Goal: Transaction & Acquisition: Purchase product/service

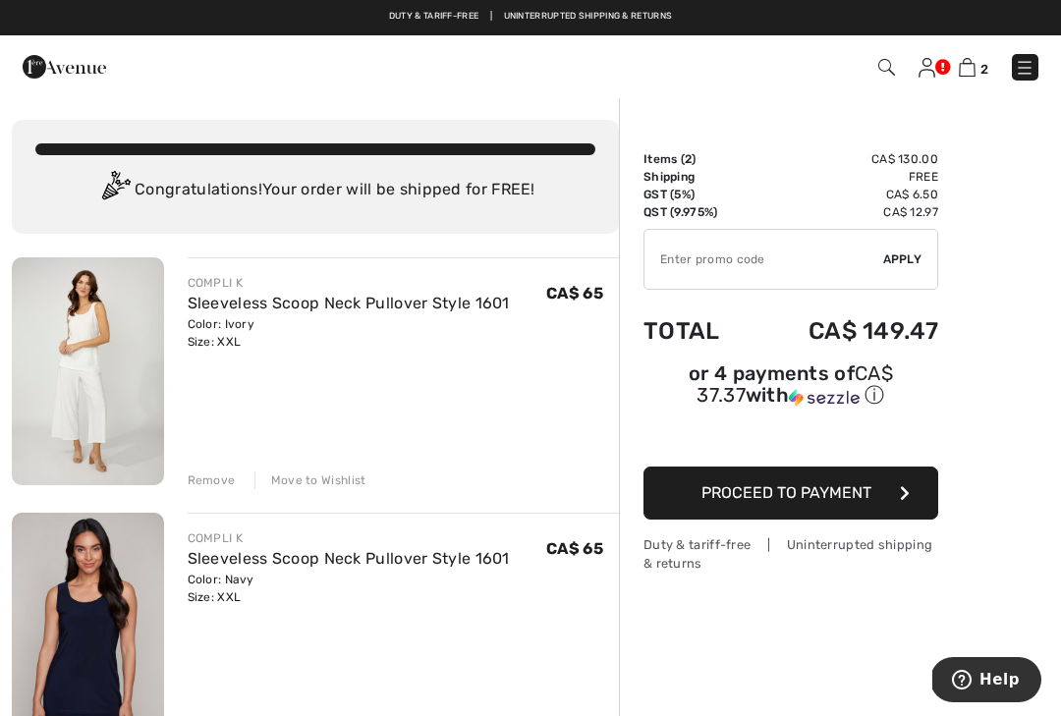
click at [1025, 65] on img at bounding box center [1025, 68] width 20 height 20
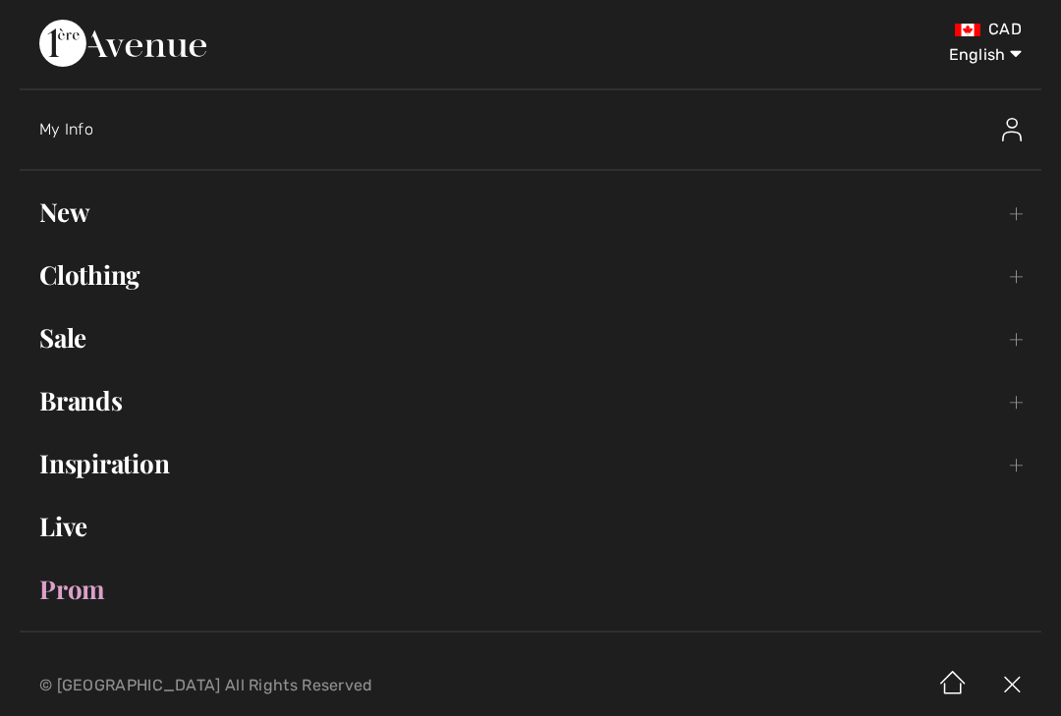
click at [88, 263] on link "Clothing Toggle submenu" at bounding box center [531, 275] width 1022 height 43
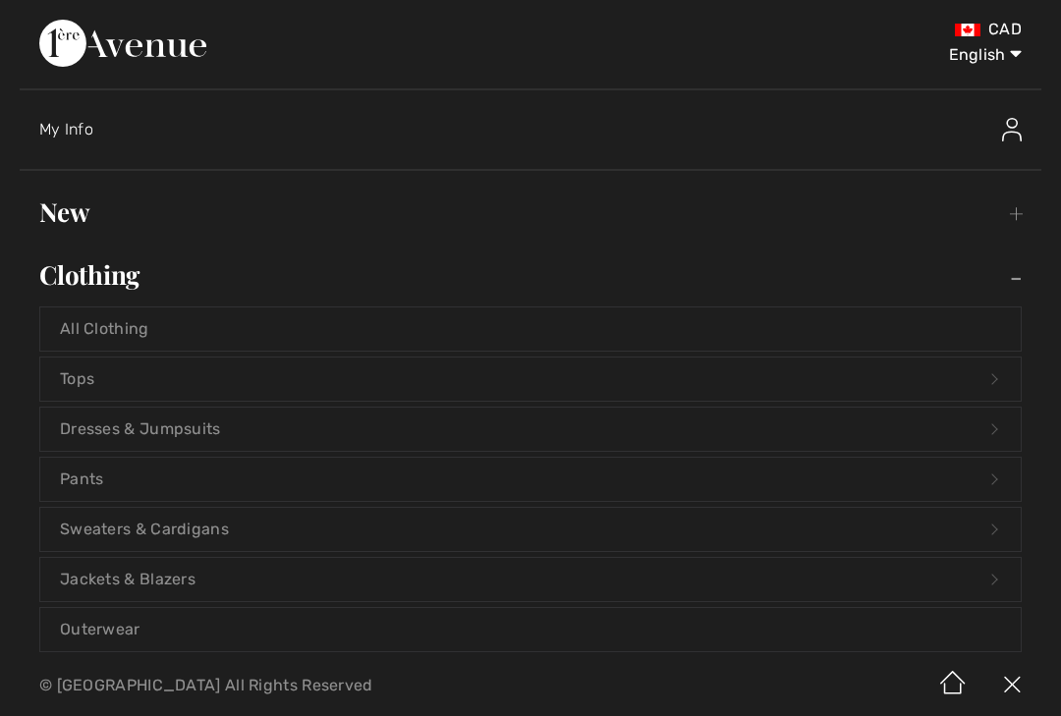
click at [145, 386] on link "Tops Open submenu" at bounding box center [530, 379] width 981 height 43
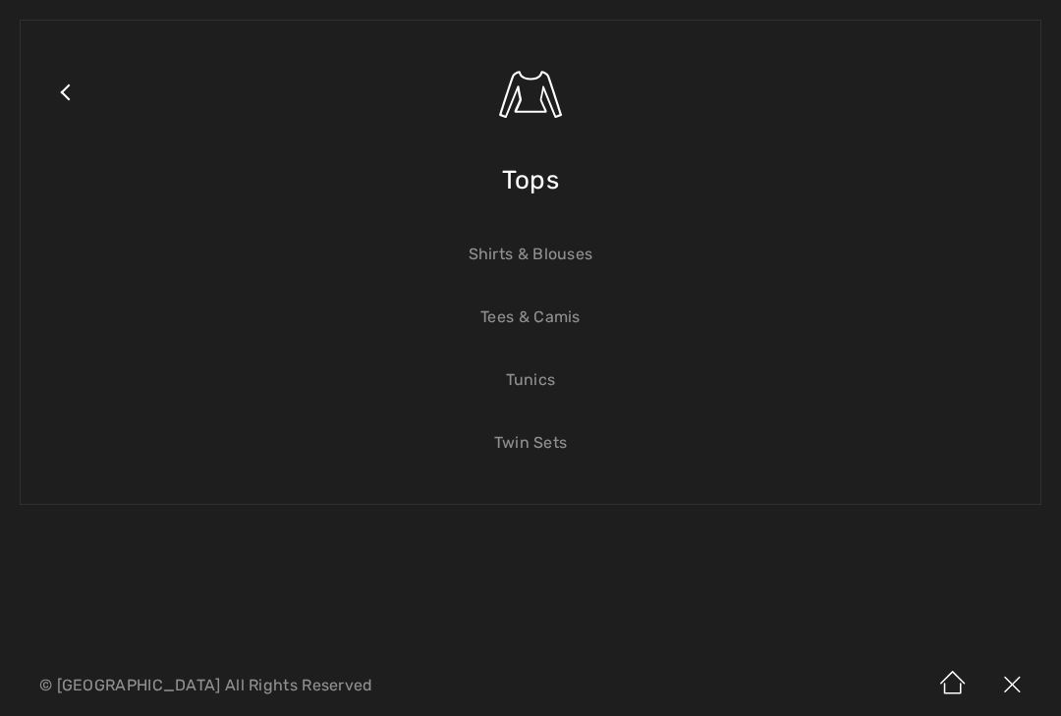
click at [557, 180] on span "Tops" at bounding box center [530, 180] width 57 height 70
click at [546, 170] on span "Tops" at bounding box center [530, 180] width 57 height 70
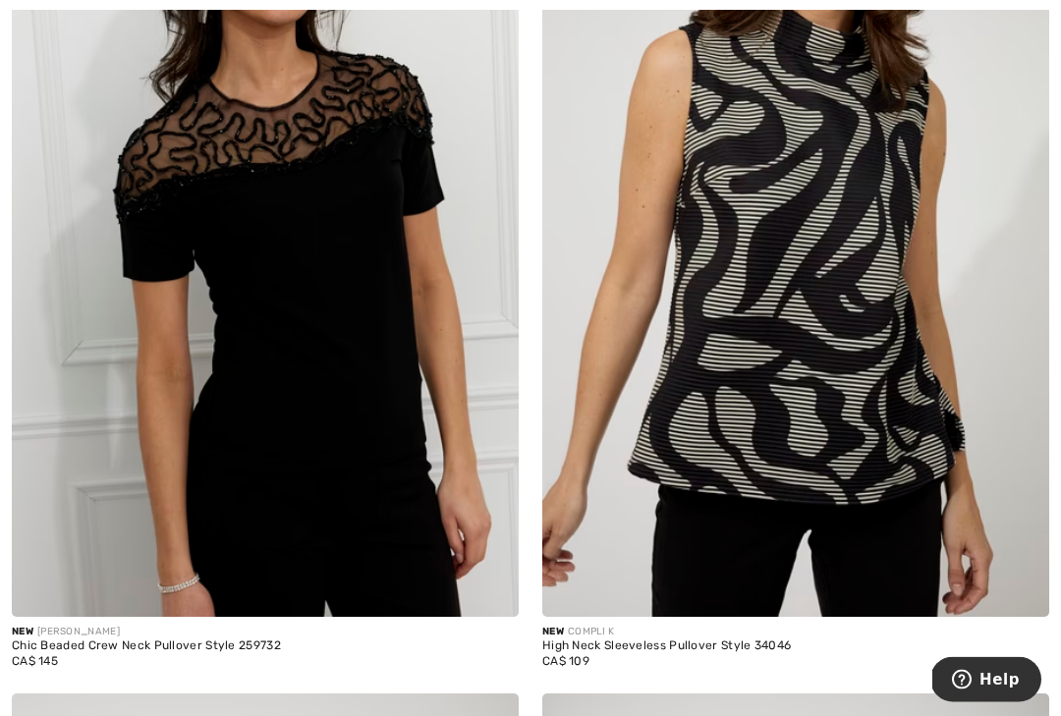
scroll to position [7372, 0]
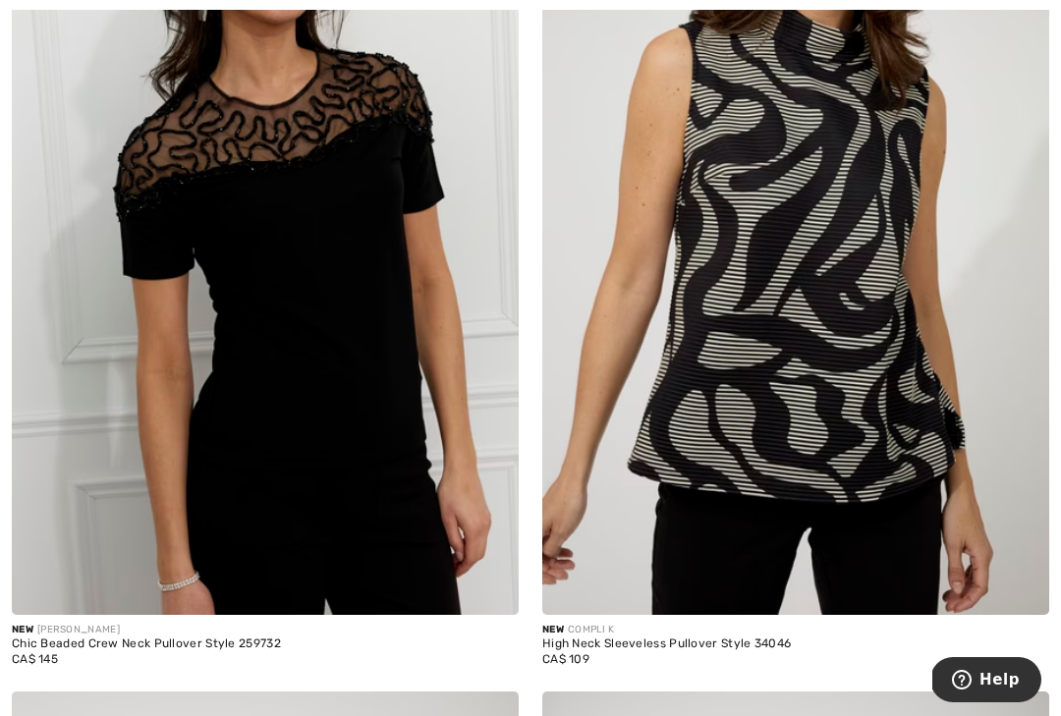
click at [364, 279] on img at bounding box center [265, 235] width 507 height 761
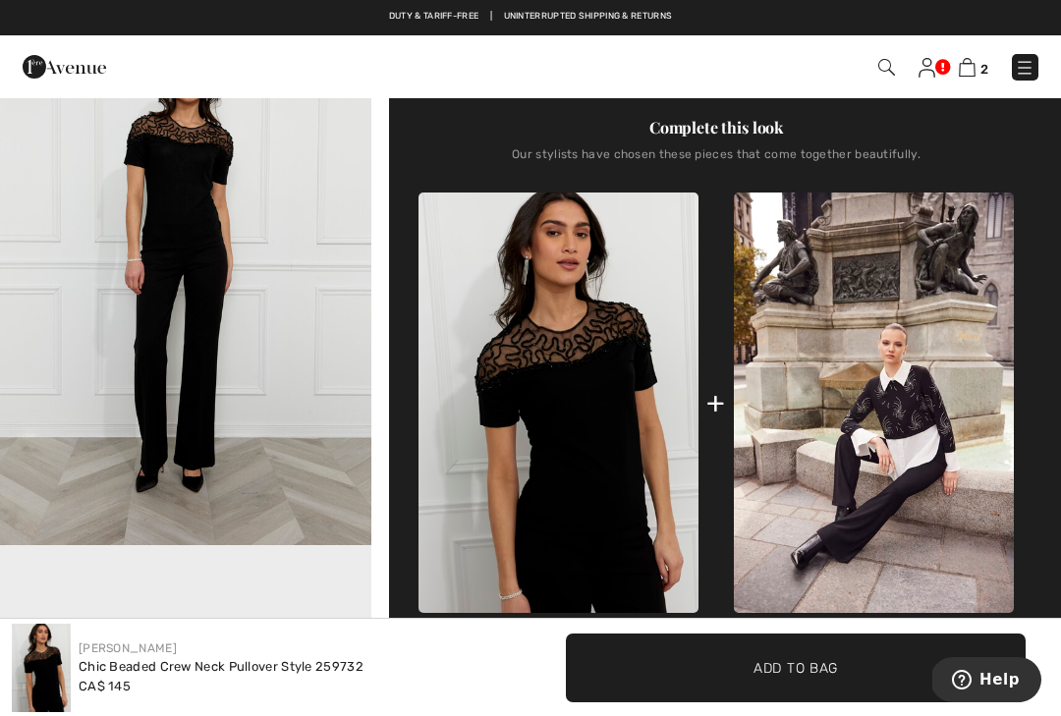
scroll to position [666, 0]
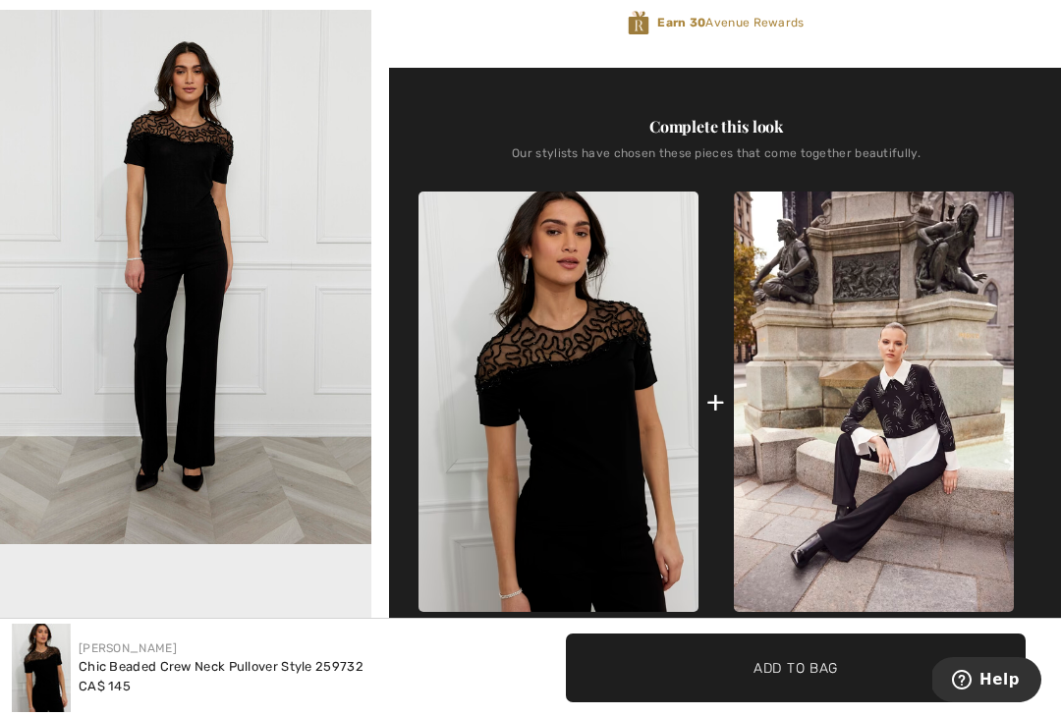
click at [303, 272] on img "2 / 4" at bounding box center [185, 265] width 371 height 557
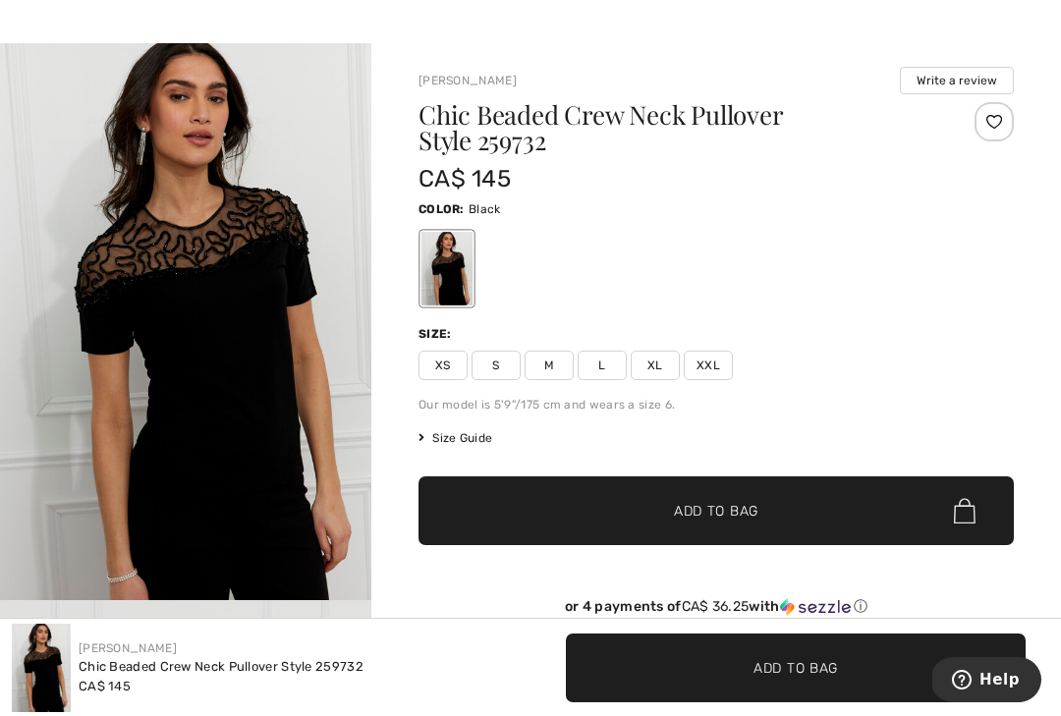
scroll to position [60, 0]
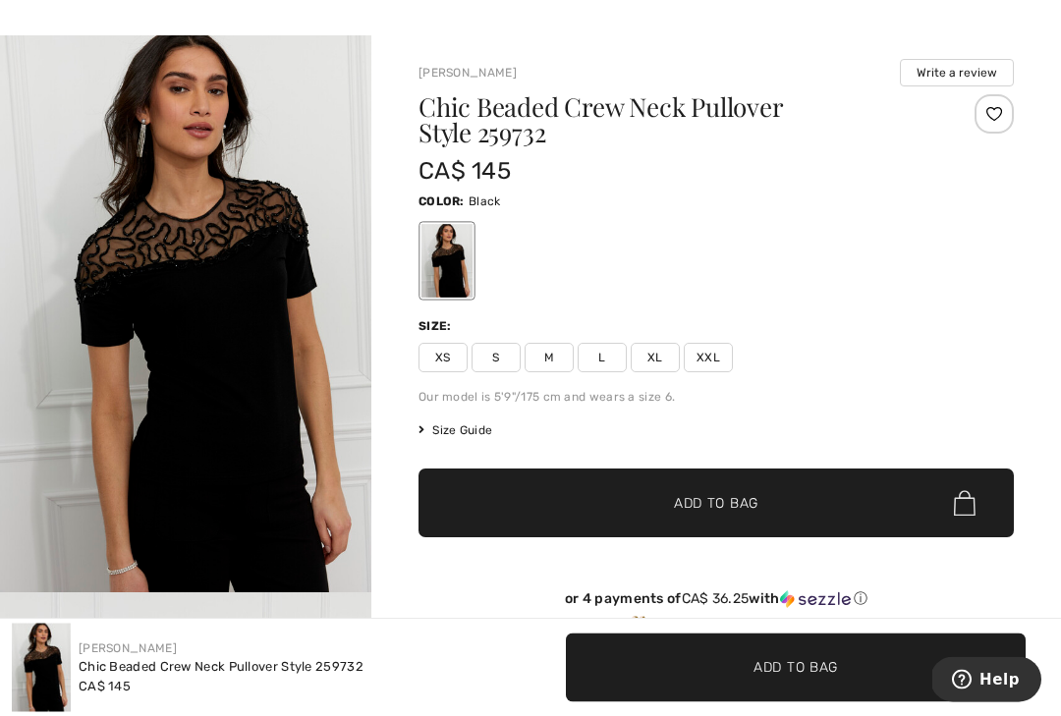
click at [719, 357] on span "XXL" at bounding box center [708, 358] width 49 height 29
click at [893, 496] on span "✔ Added to Bag Add to Bag" at bounding box center [717, 503] width 596 height 69
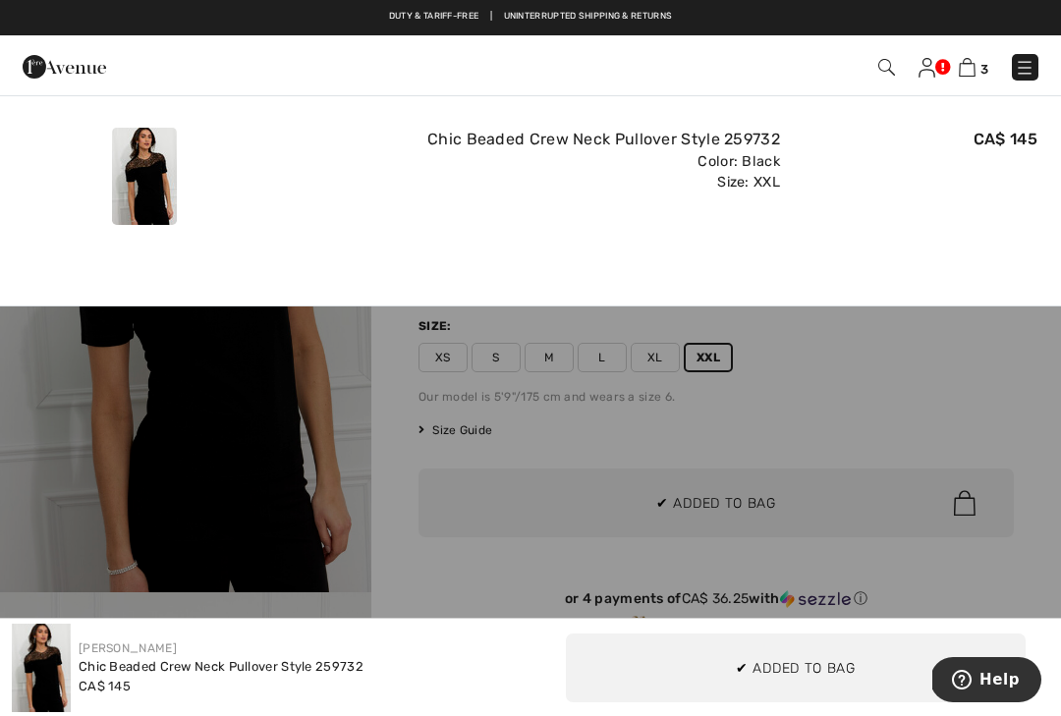
scroll to position [0, 0]
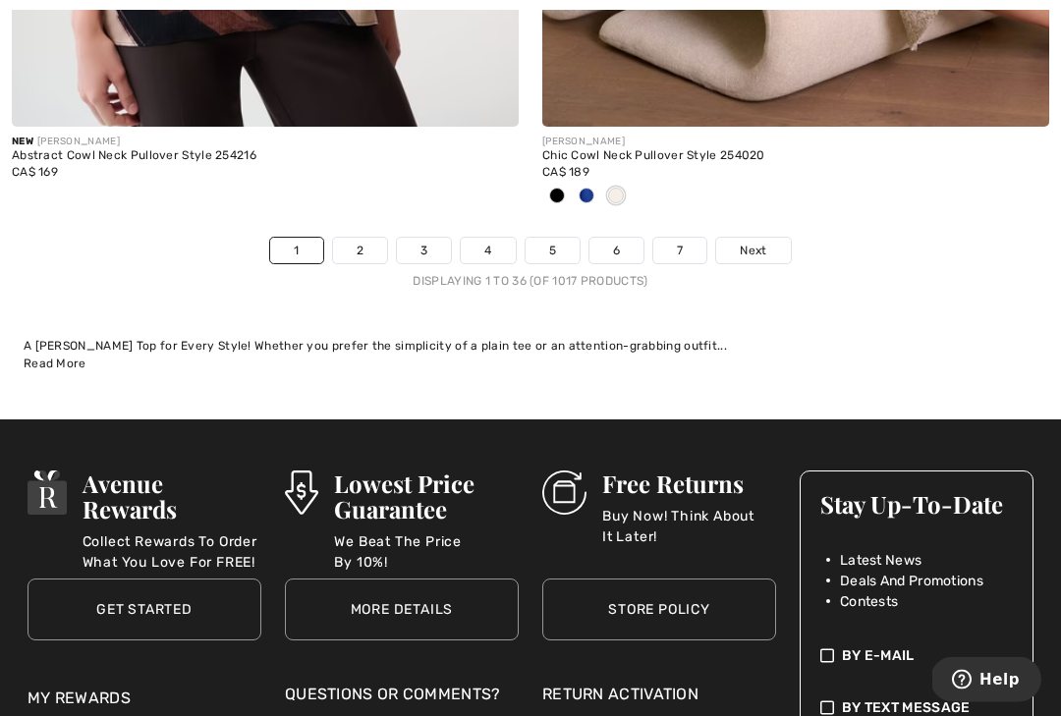
scroll to position [15668, 0]
click at [355, 238] on link "2" at bounding box center [360, 251] width 54 height 26
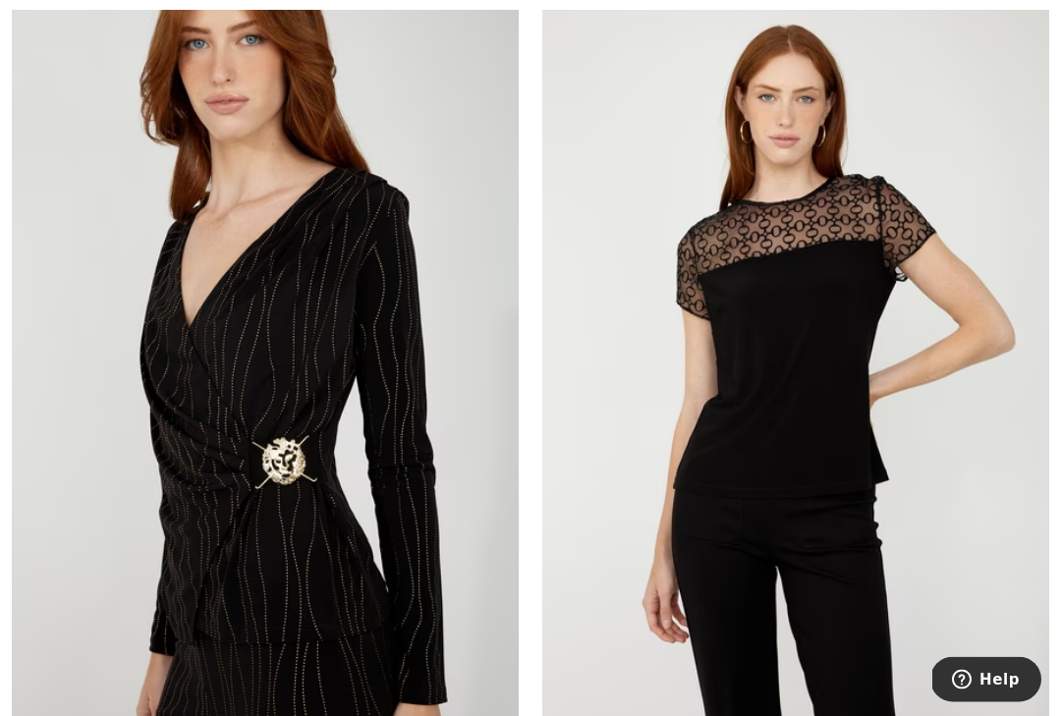
scroll to position [2024, 0]
click at [853, 362] on img at bounding box center [795, 353] width 507 height 761
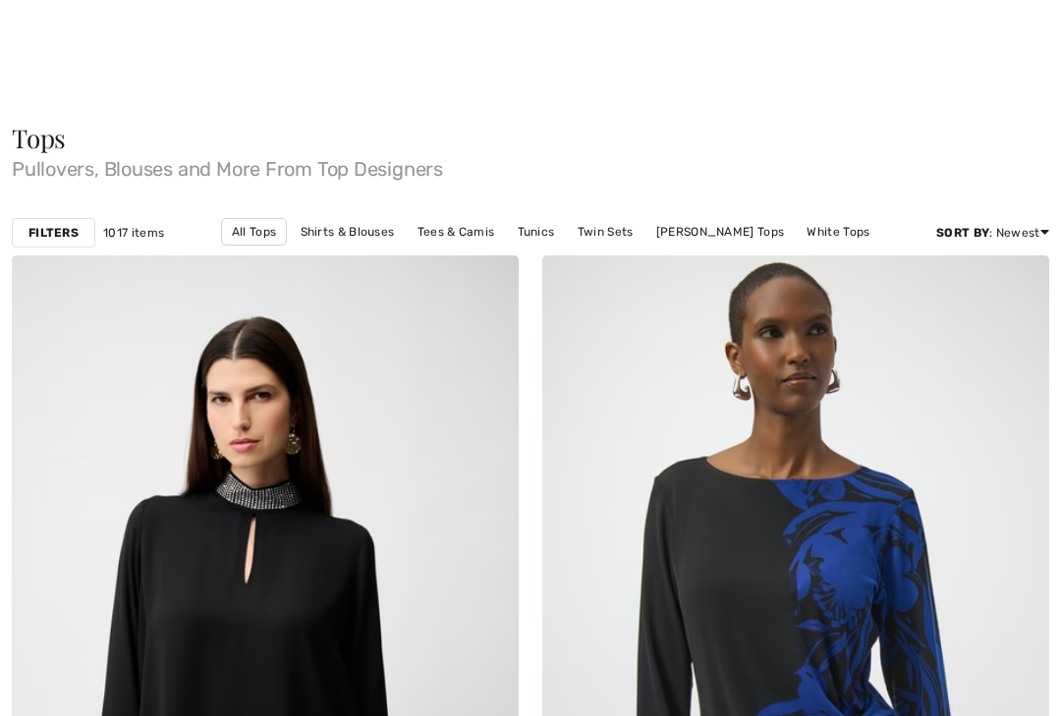
scroll to position [2060, 0]
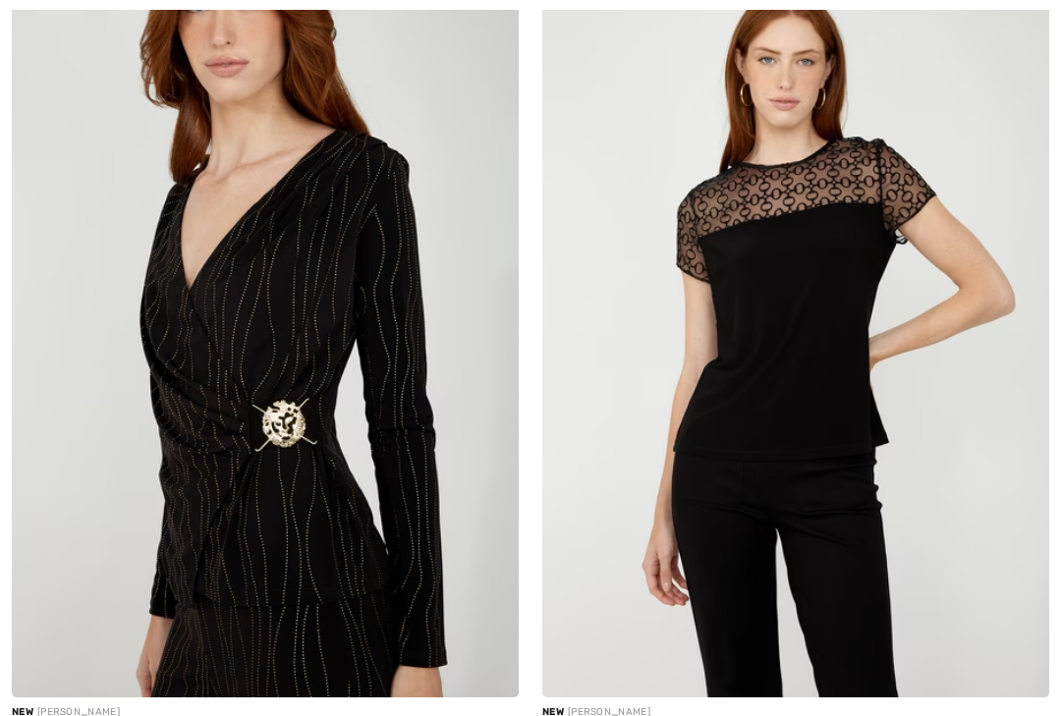
checkbox input "true"
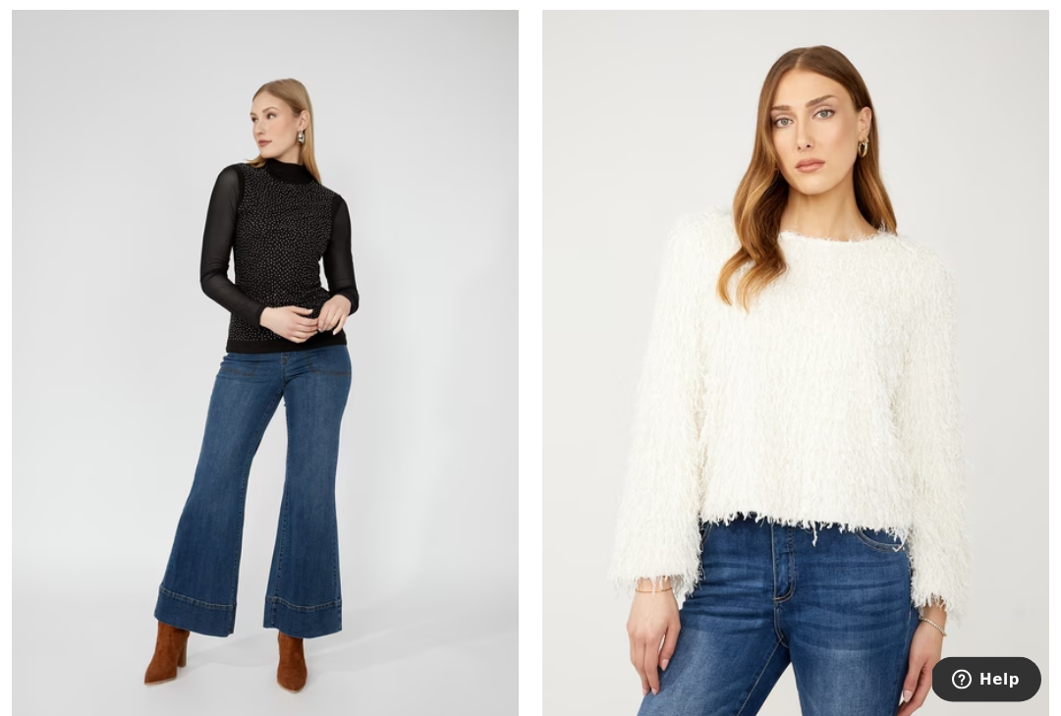
scroll to position [3666, 0]
click at [311, 251] on img at bounding box center [265, 387] width 507 height 761
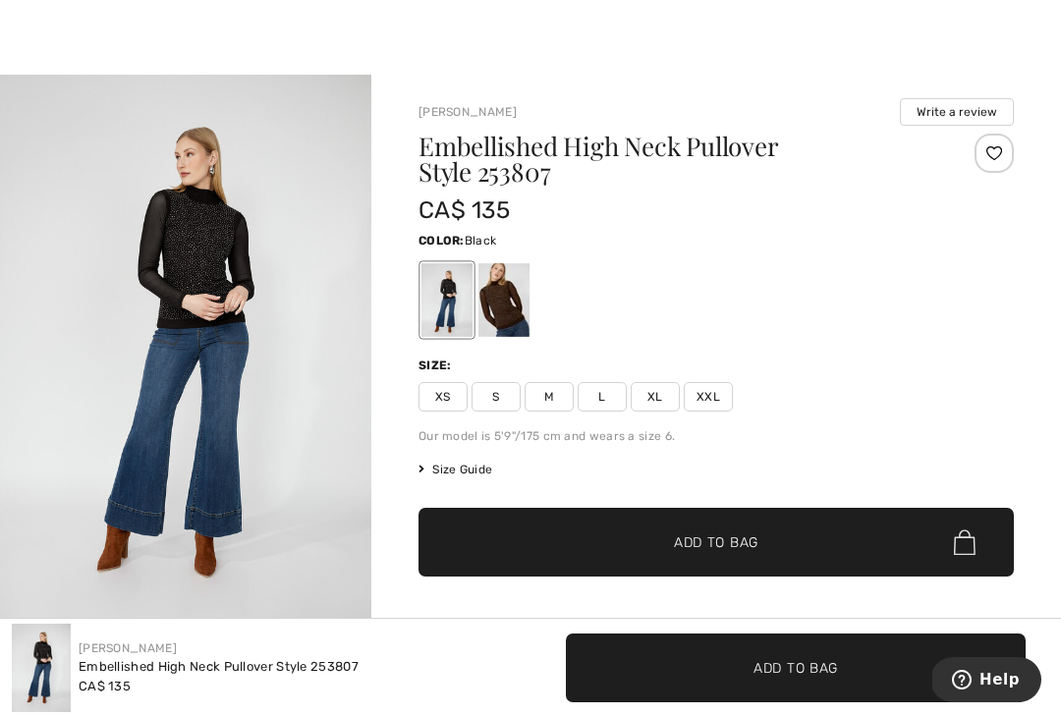
scroll to position [23, 0]
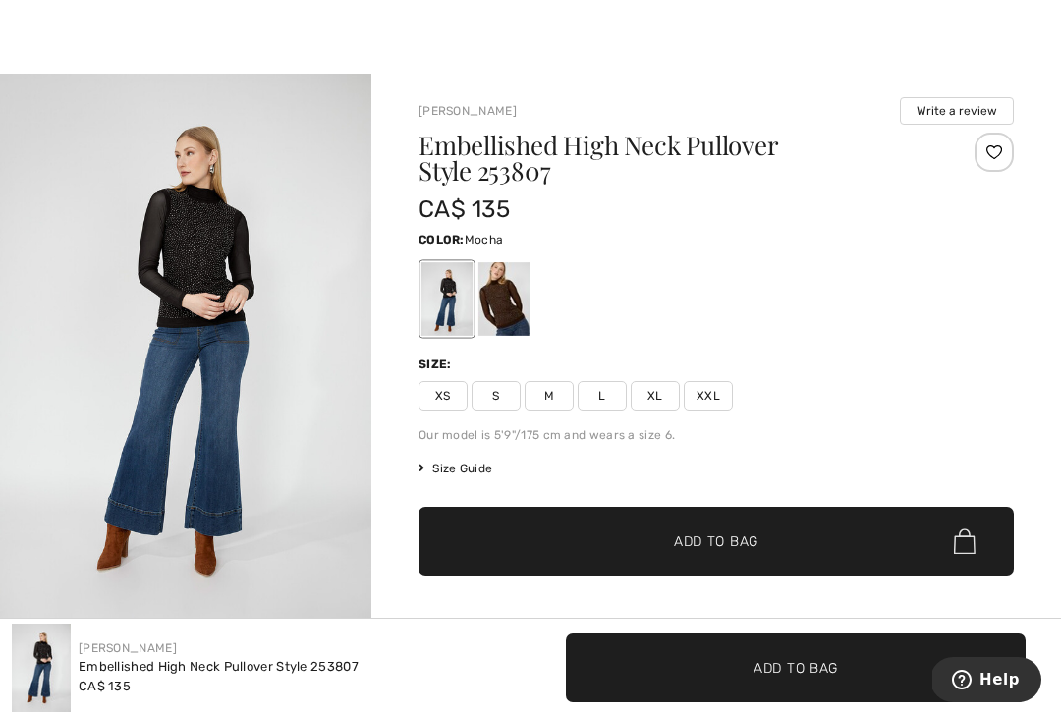
click at [506, 303] on div at bounding box center [504, 299] width 51 height 74
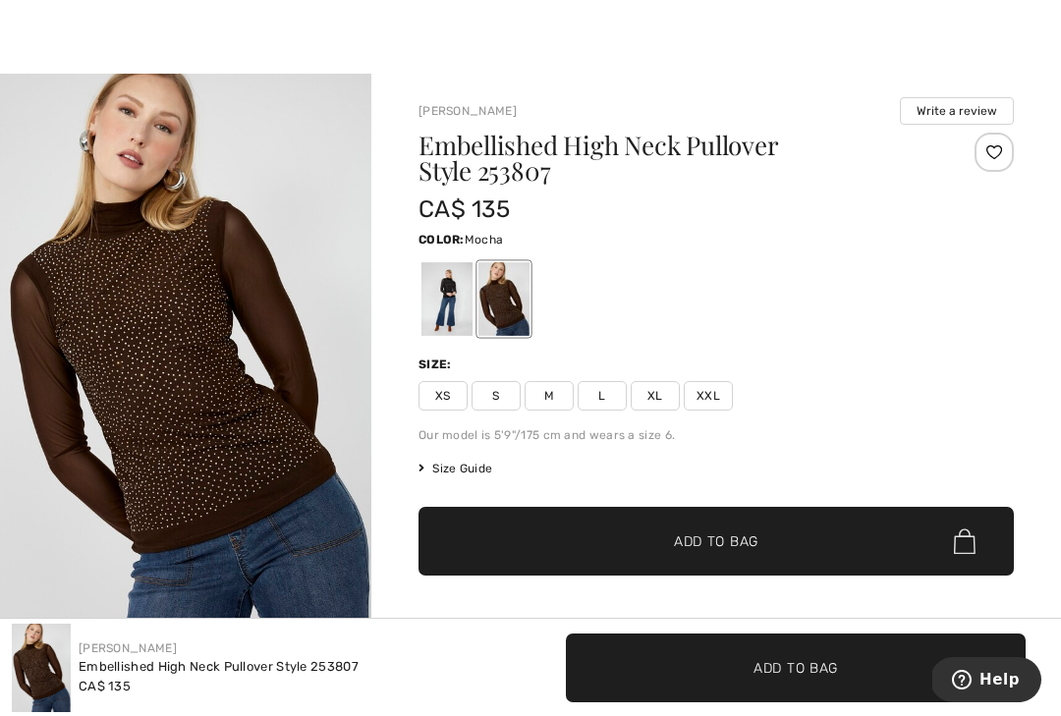
click at [442, 280] on div at bounding box center [447, 299] width 51 height 74
click at [457, 292] on div at bounding box center [447, 299] width 51 height 74
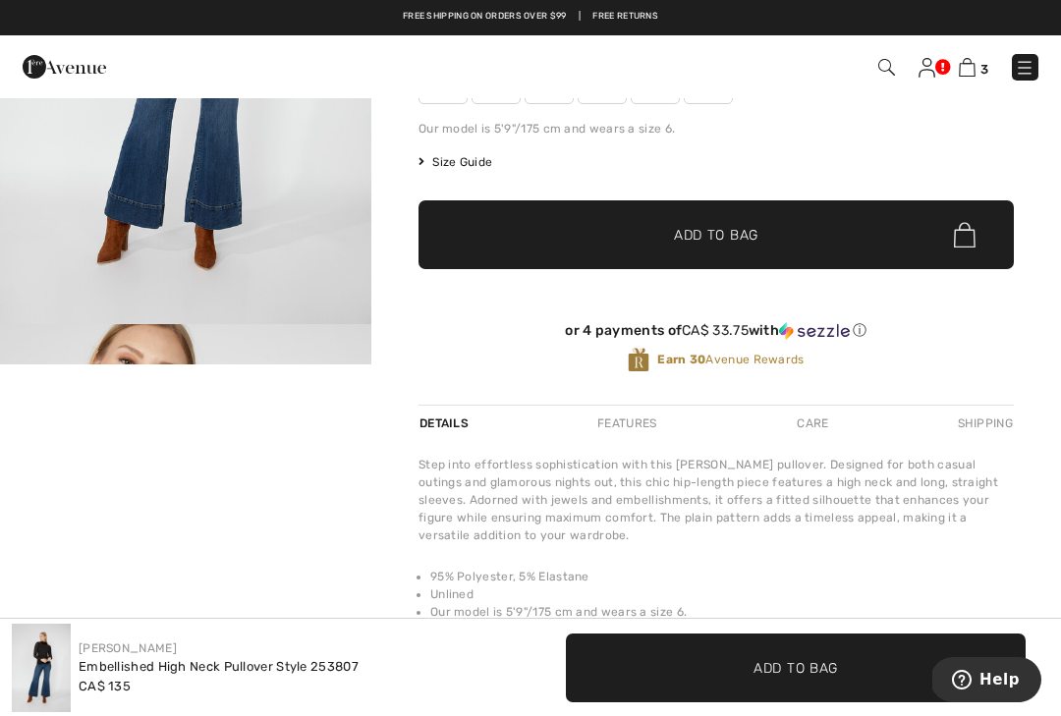
scroll to position [0, 0]
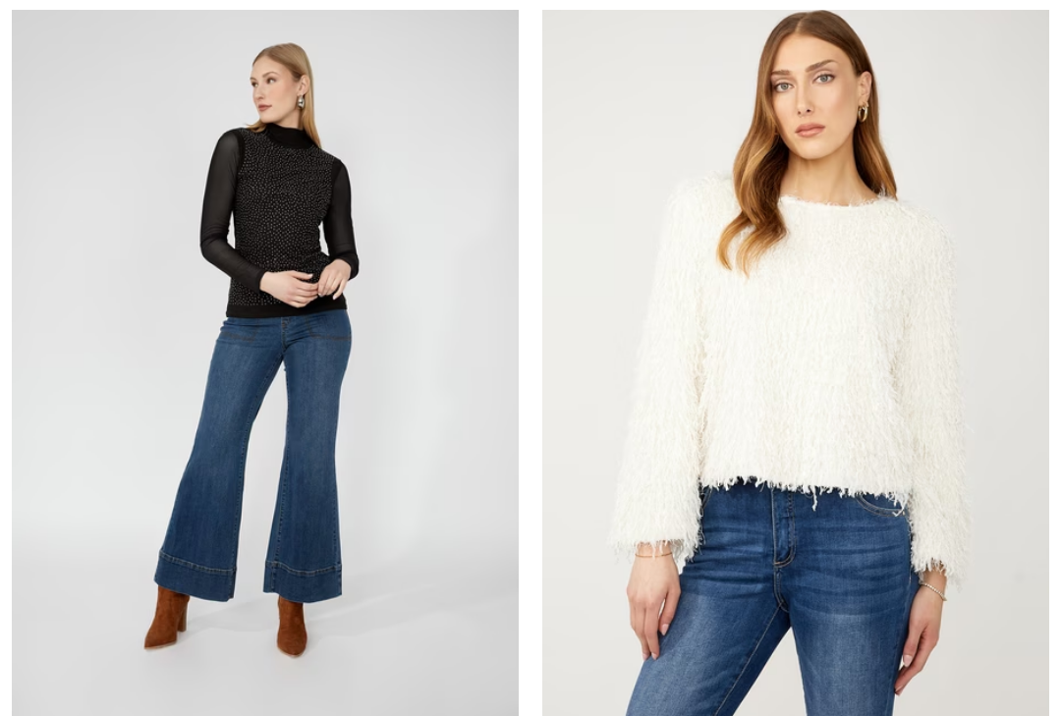
checkbox input "true"
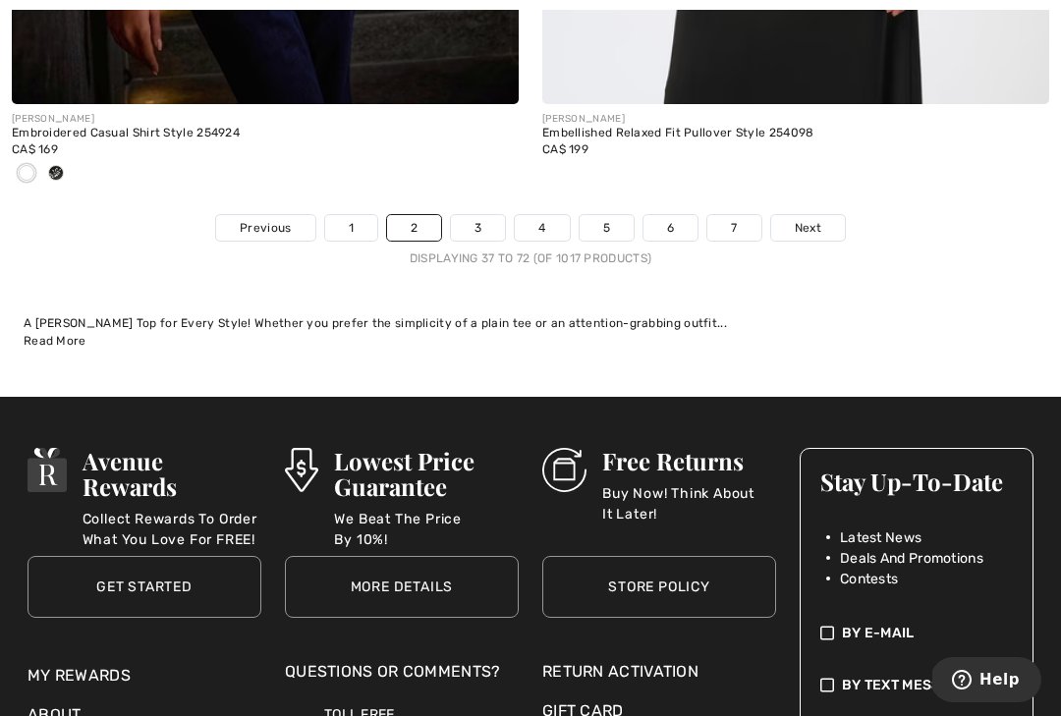
scroll to position [15924, 0]
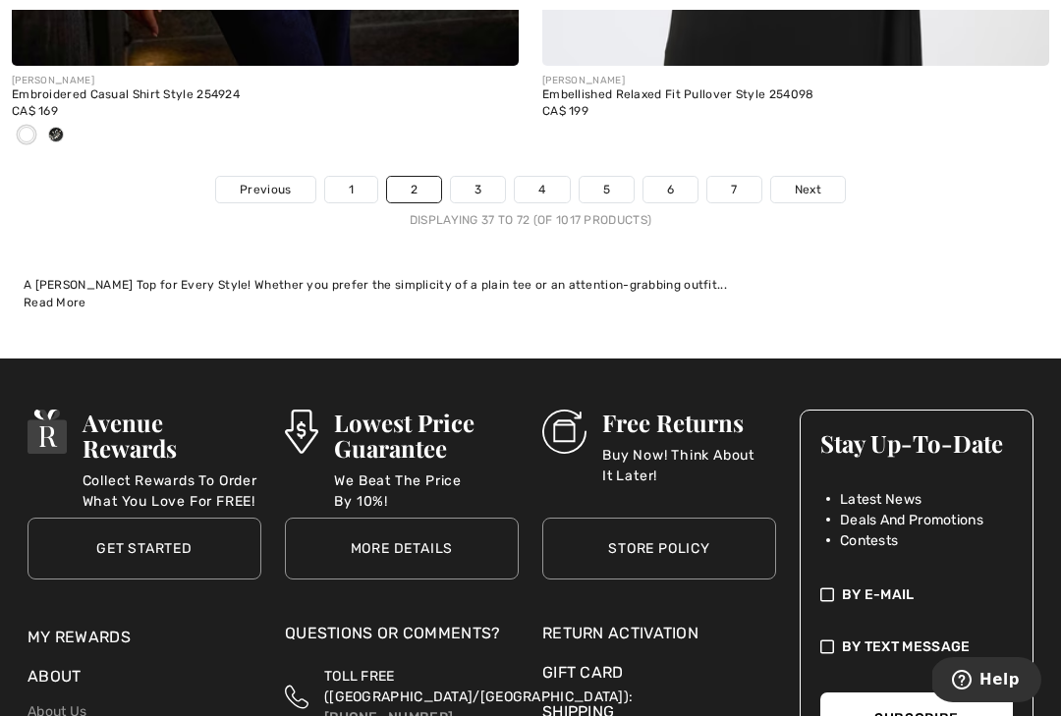
click at [826, 187] on link "Next" at bounding box center [808, 190] width 74 height 26
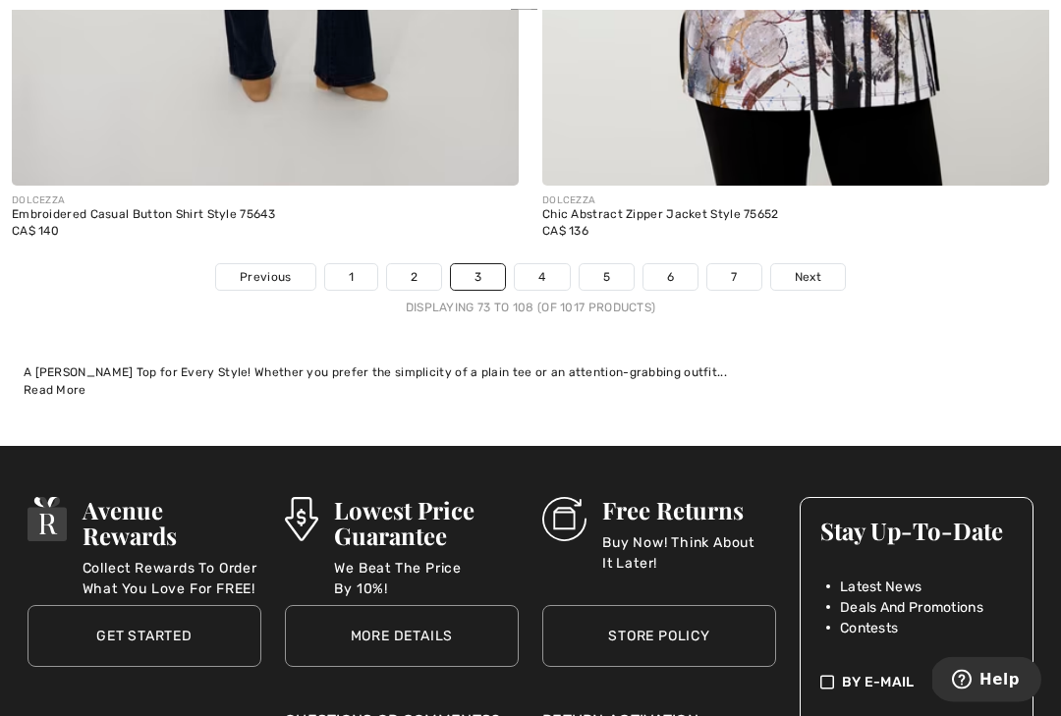
scroll to position [15480, 0]
click at [830, 264] on link "Next" at bounding box center [808, 277] width 74 height 26
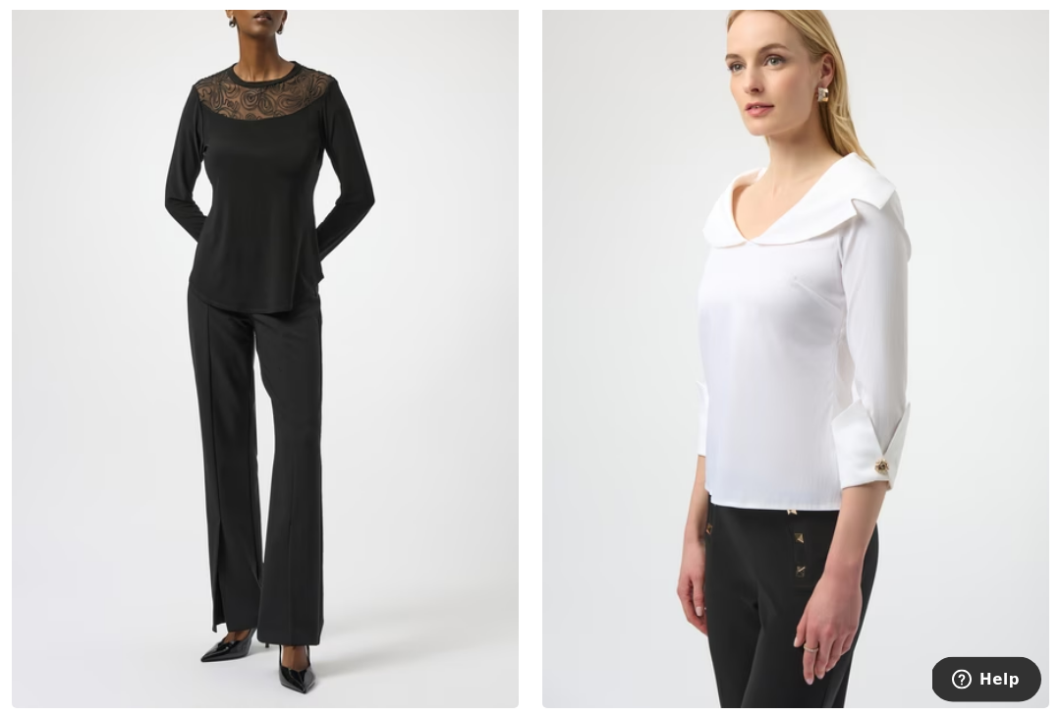
scroll to position [6408, 0]
click at [349, 177] on img at bounding box center [265, 328] width 507 height 761
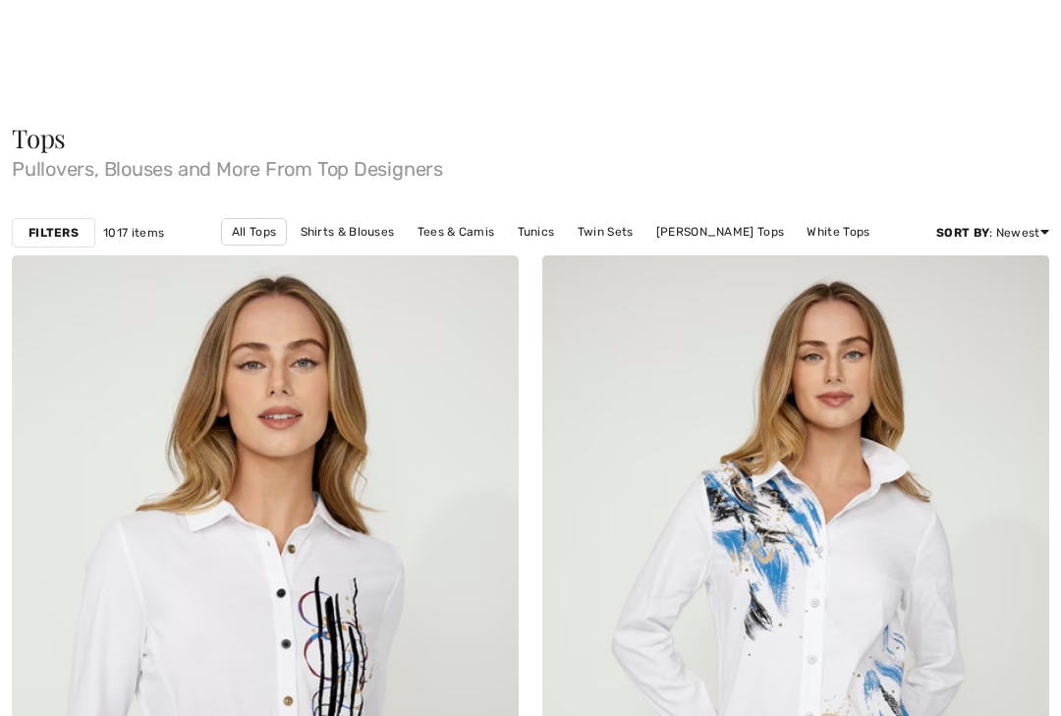
scroll to position [6443, 0]
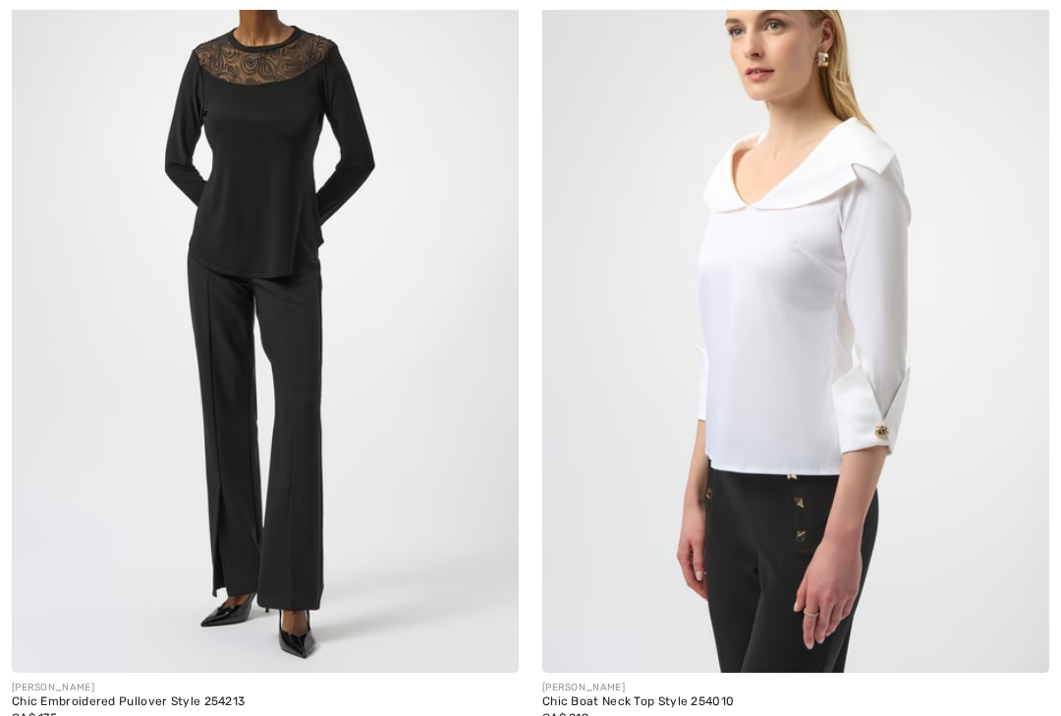
checkbox input "true"
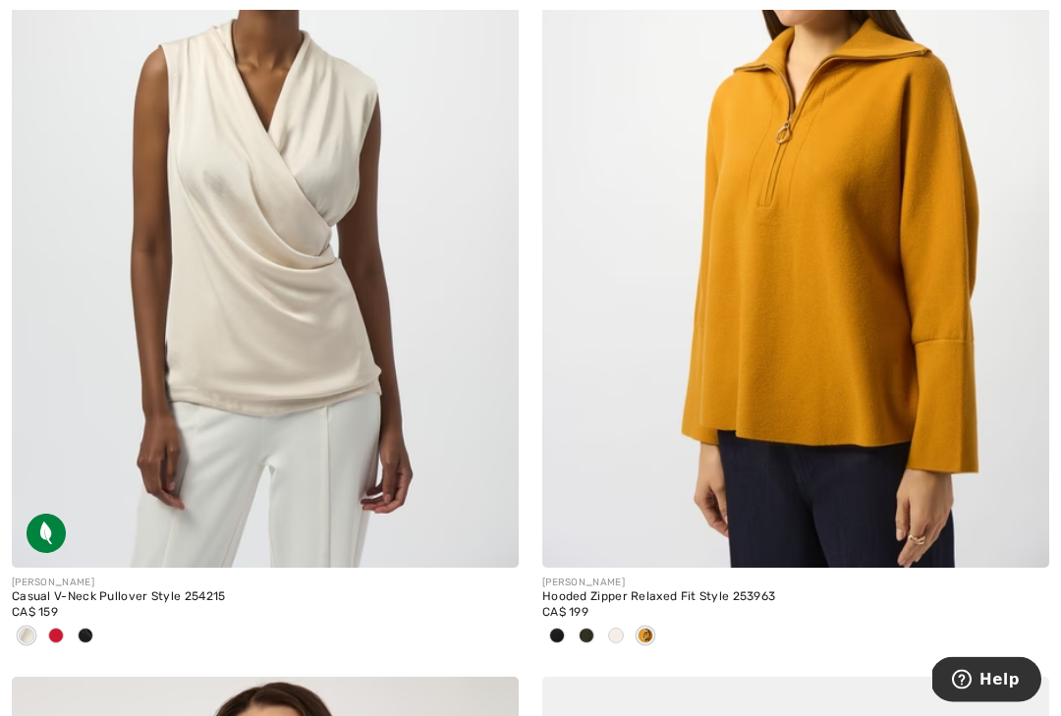
scroll to position [7386, 0]
click at [395, 220] on img at bounding box center [265, 187] width 507 height 761
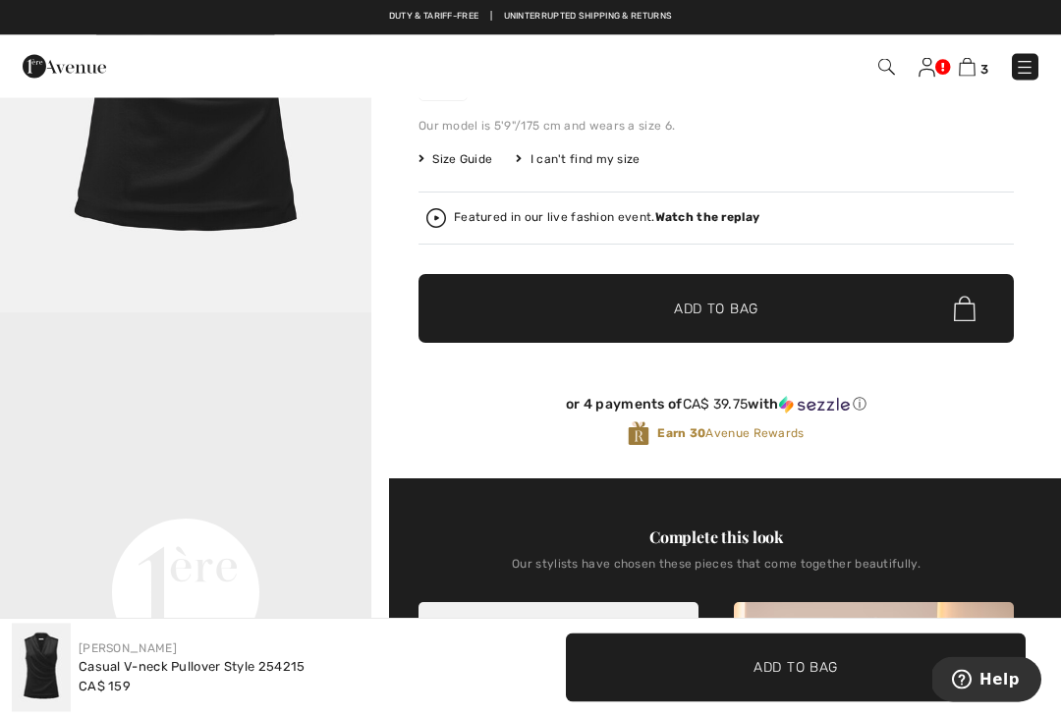
scroll to position [292, 0]
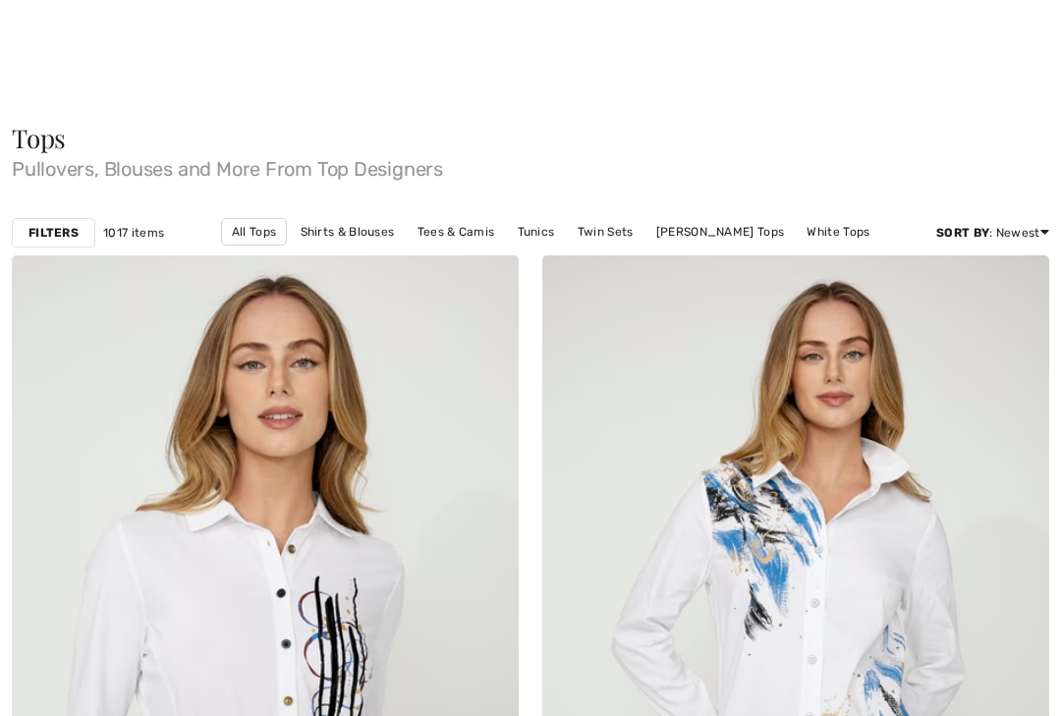
checkbox input "true"
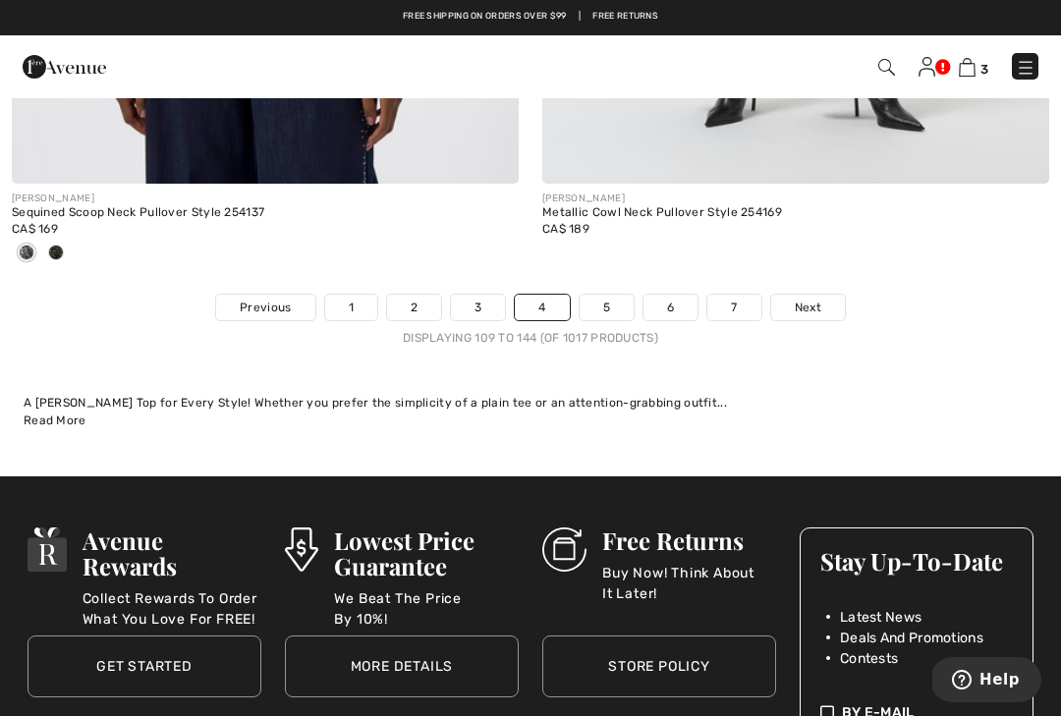
scroll to position [15610, 0]
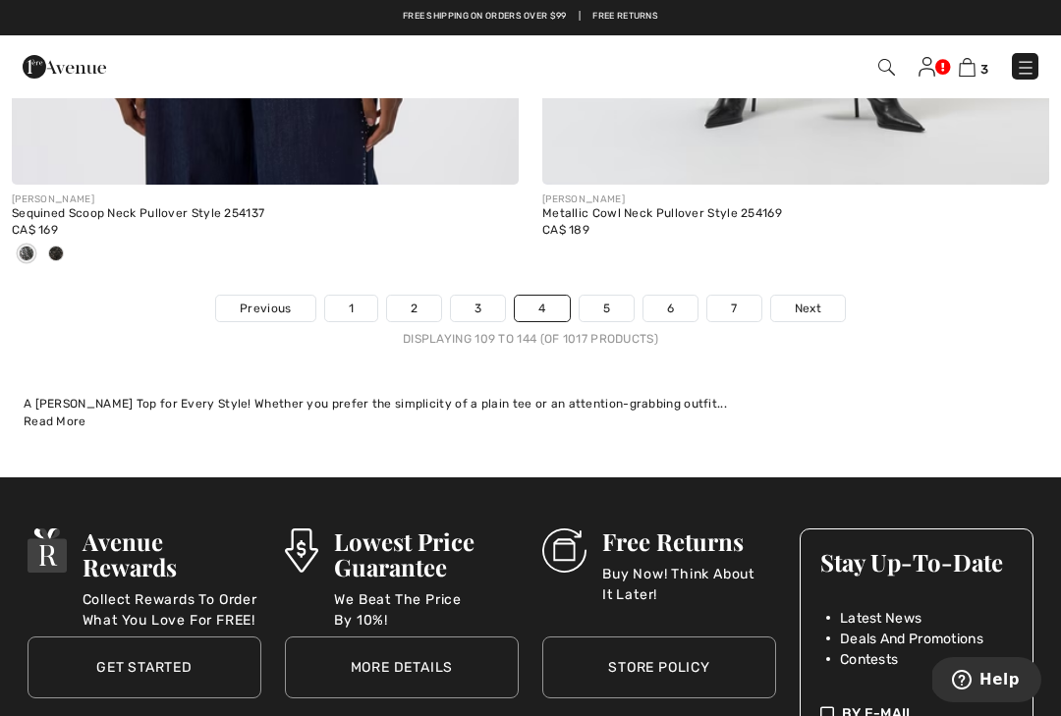
click at [625, 296] on link "5" at bounding box center [607, 309] width 54 height 26
click at [616, 296] on link "5" at bounding box center [607, 309] width 54 height 26
click at [607, 296] on link "5" at bounding box center [607, 309] width 54 height 26
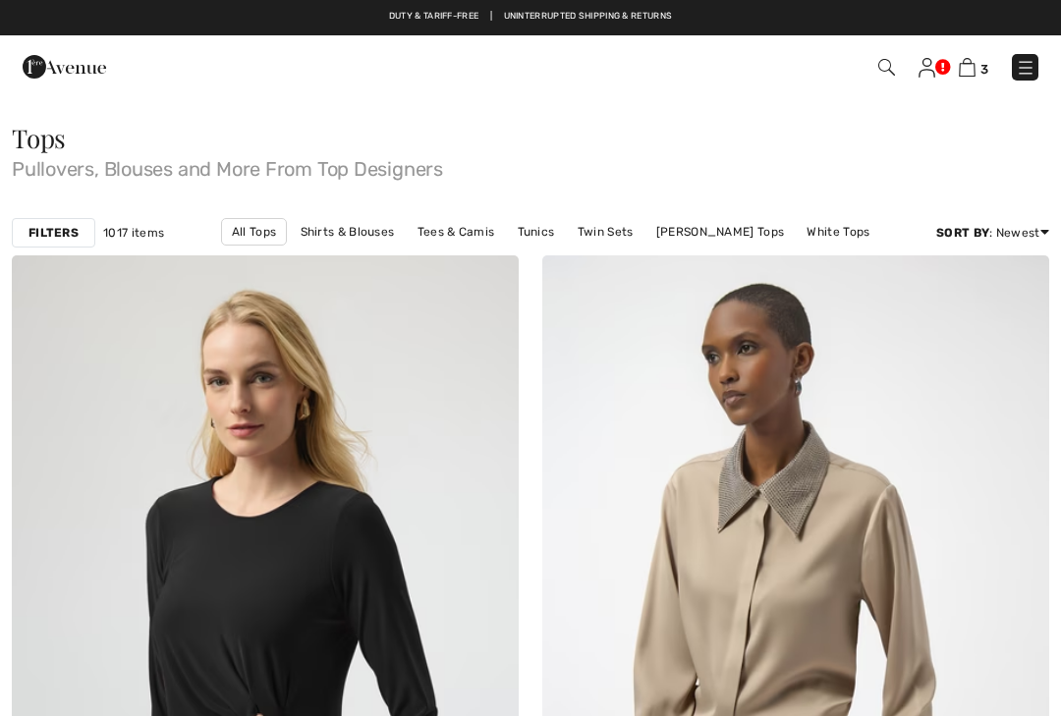
checkbox input "true"
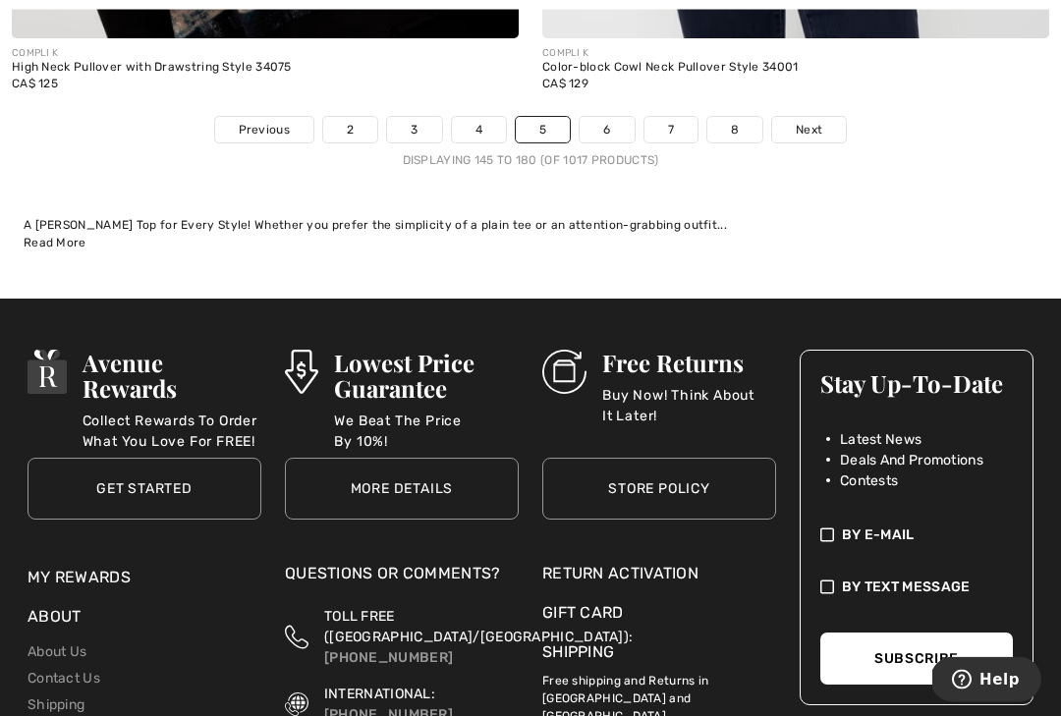
scroll to position [15886, 0]
click at [615, 128] on link "6" at bounding box center [607, 130] width 54 height 26
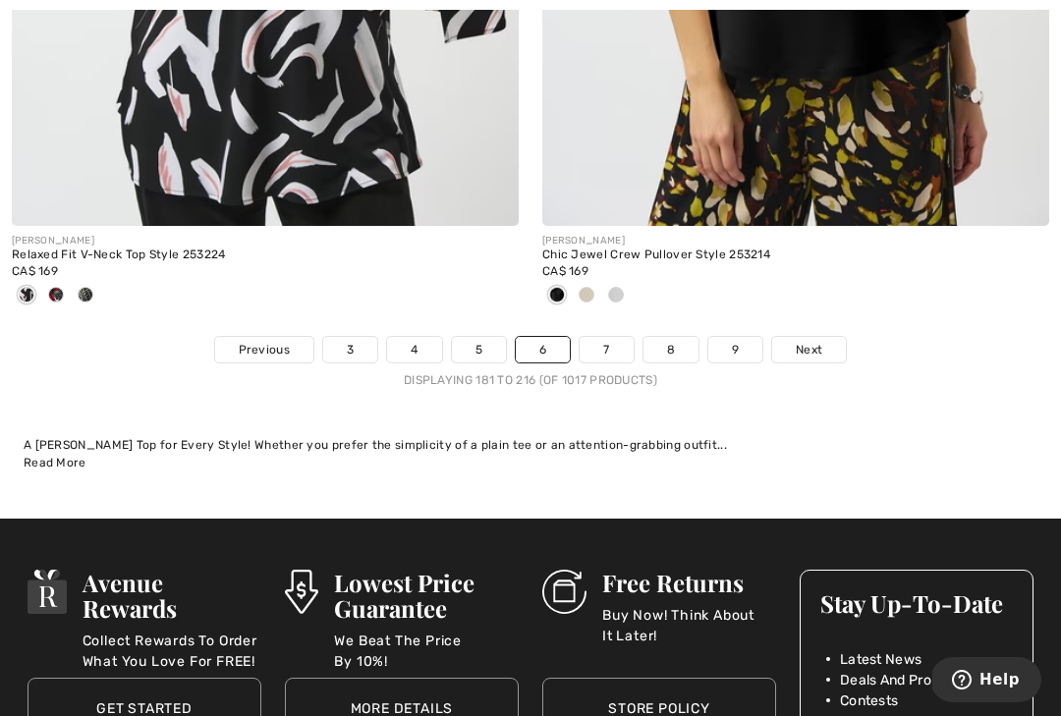
scroll to position [15505, 0]
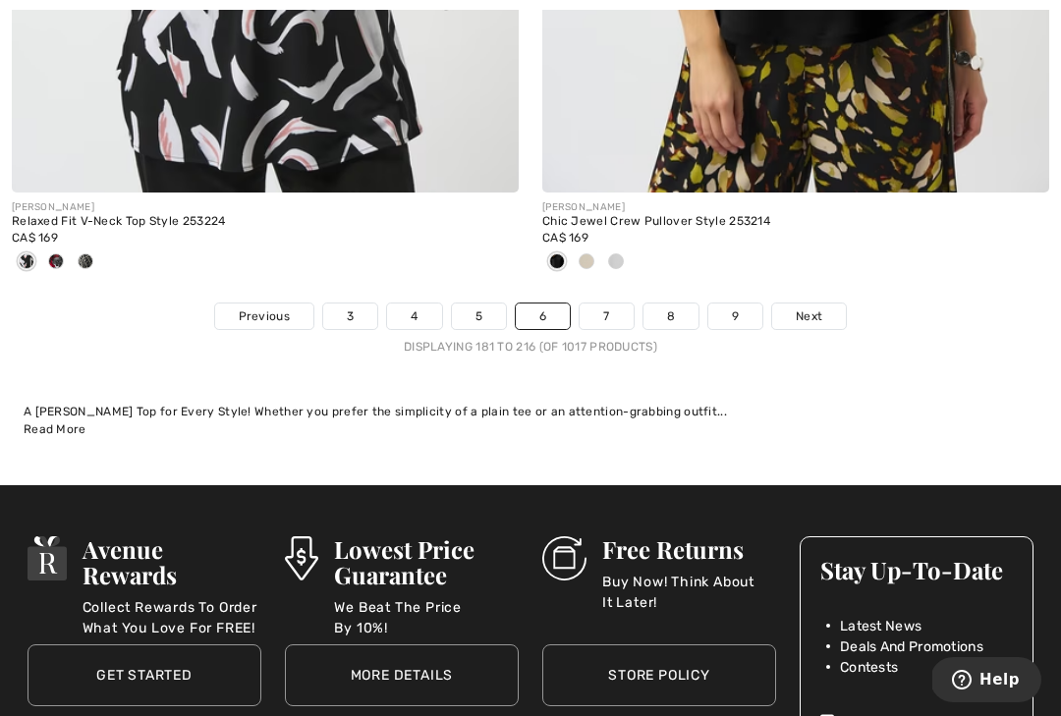
click at [626, 304] on link "7" at bounding box center [606, 317] width 53 height 26
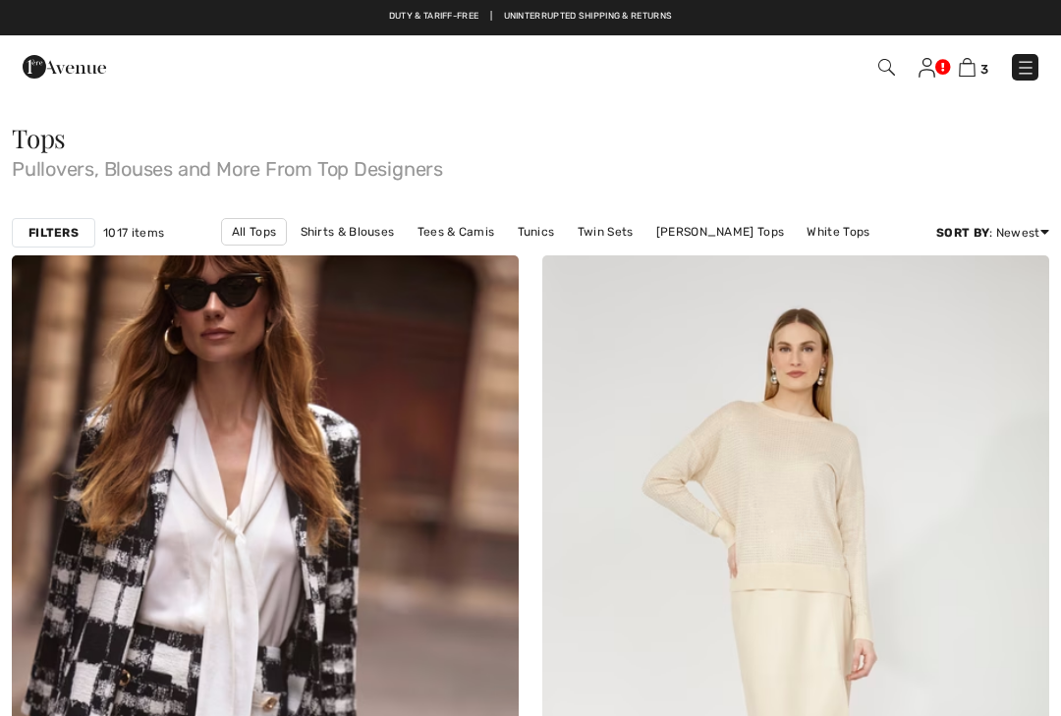
checkbox input "true"
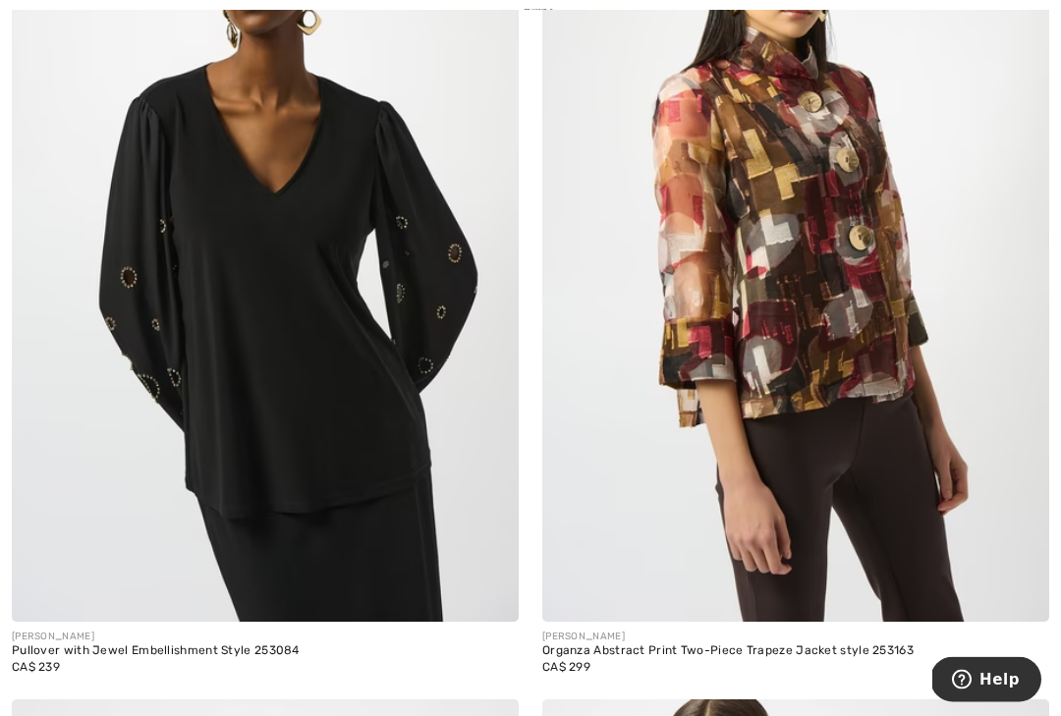
scroll to position [6494, 0]
click at [400, 331] on img at bounding box center [265, 241] width 507 height 761
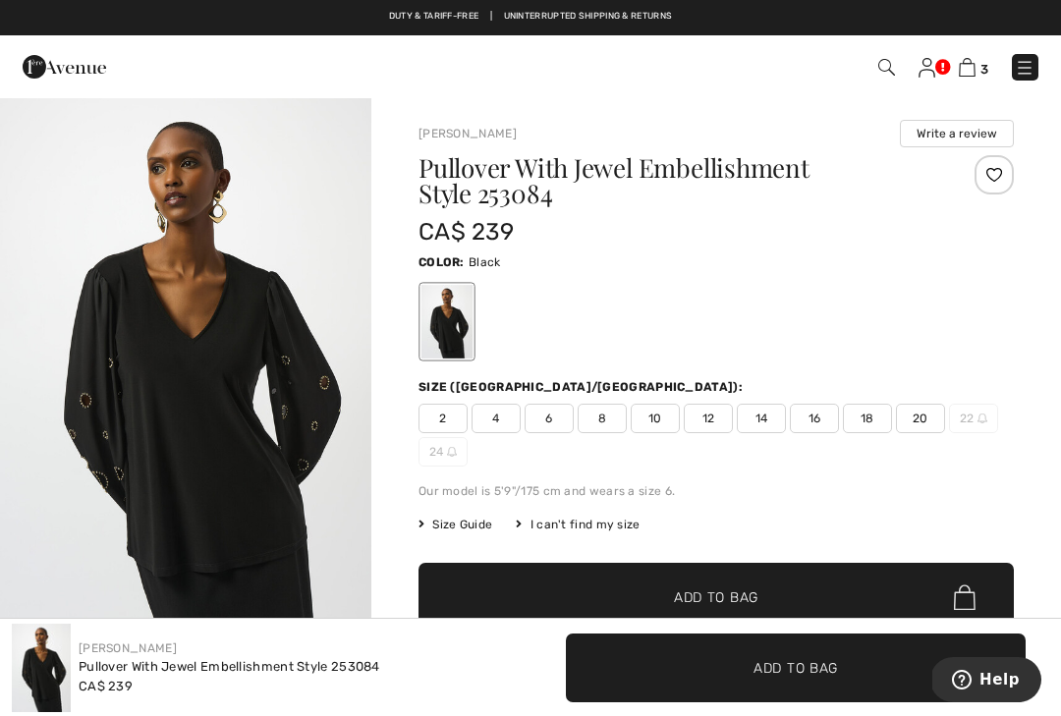
checkbox input "true"
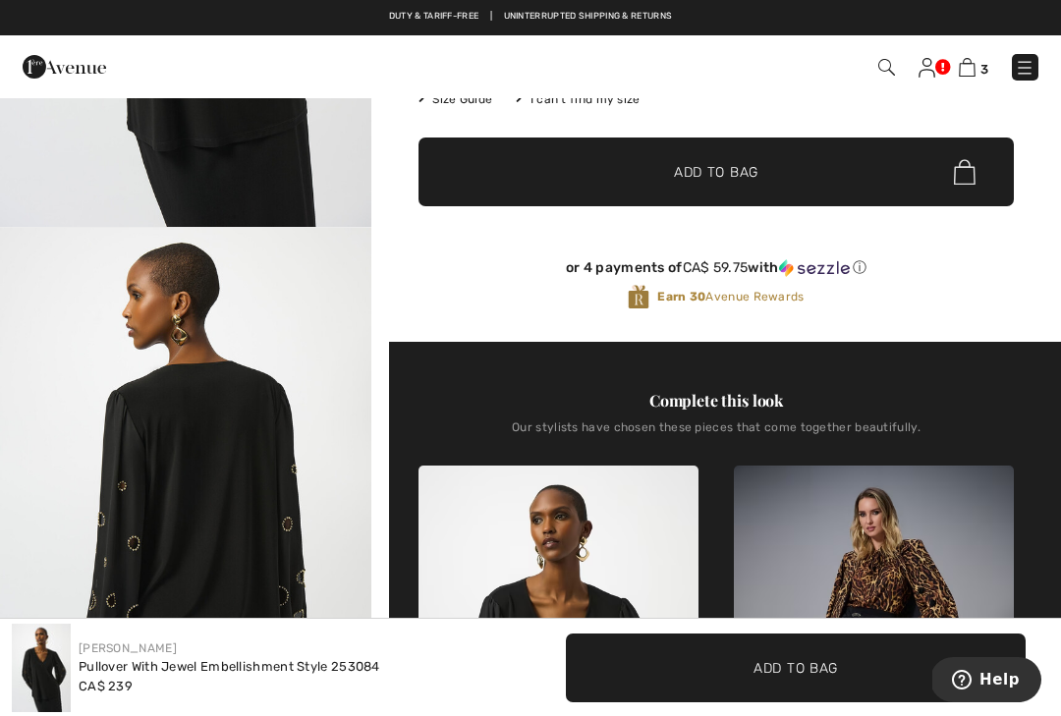
scroll to position [401, 0]
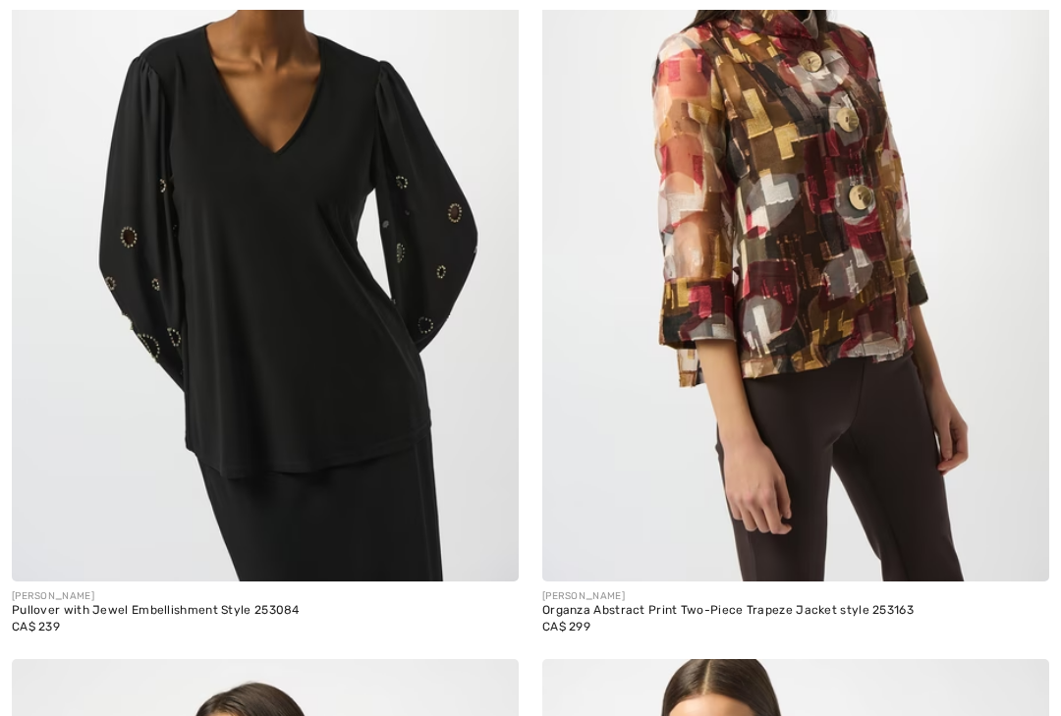
checkbox input "true"
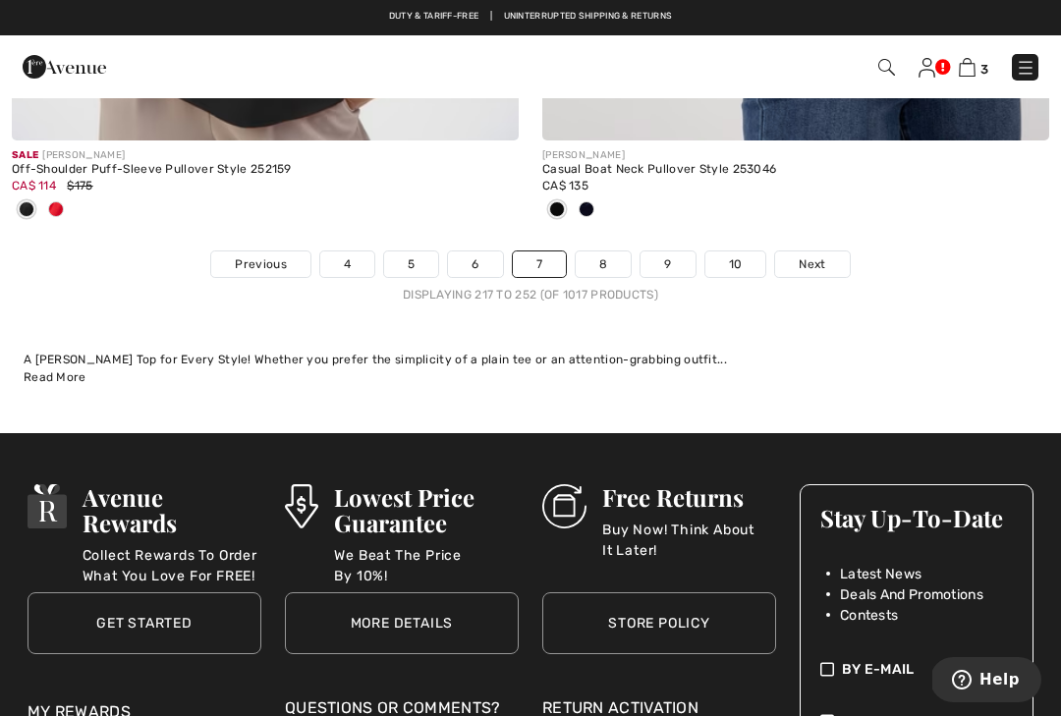
scroll to position [15783, 0]
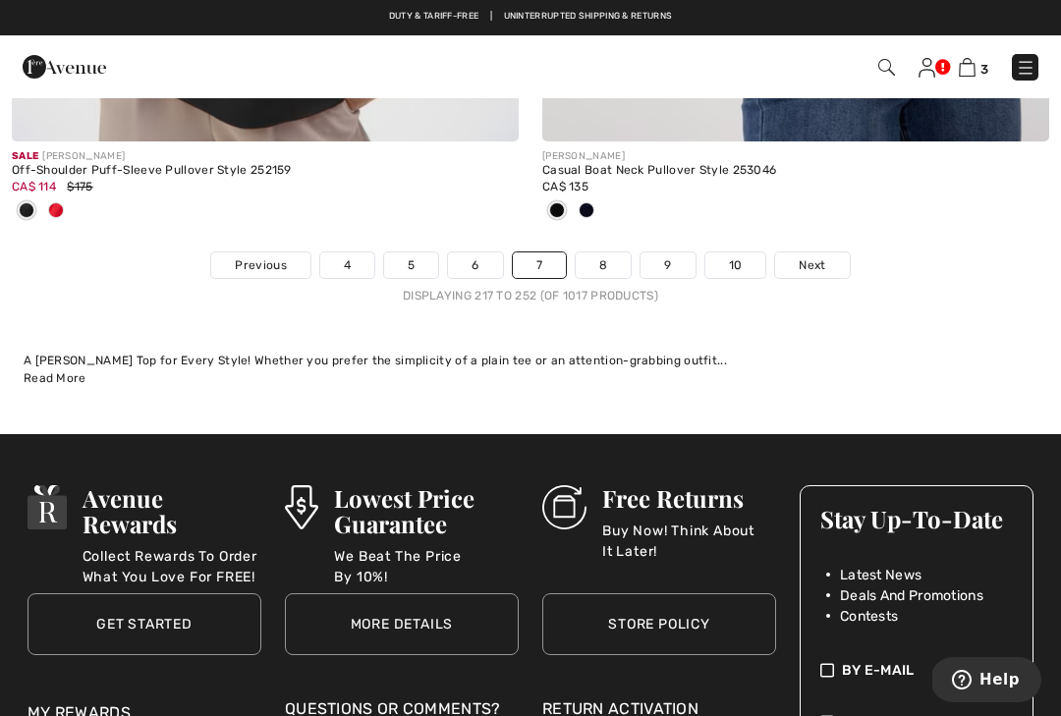
click at [616, 253] on link "8" at bounding box center [603, 266] width 55 height 26
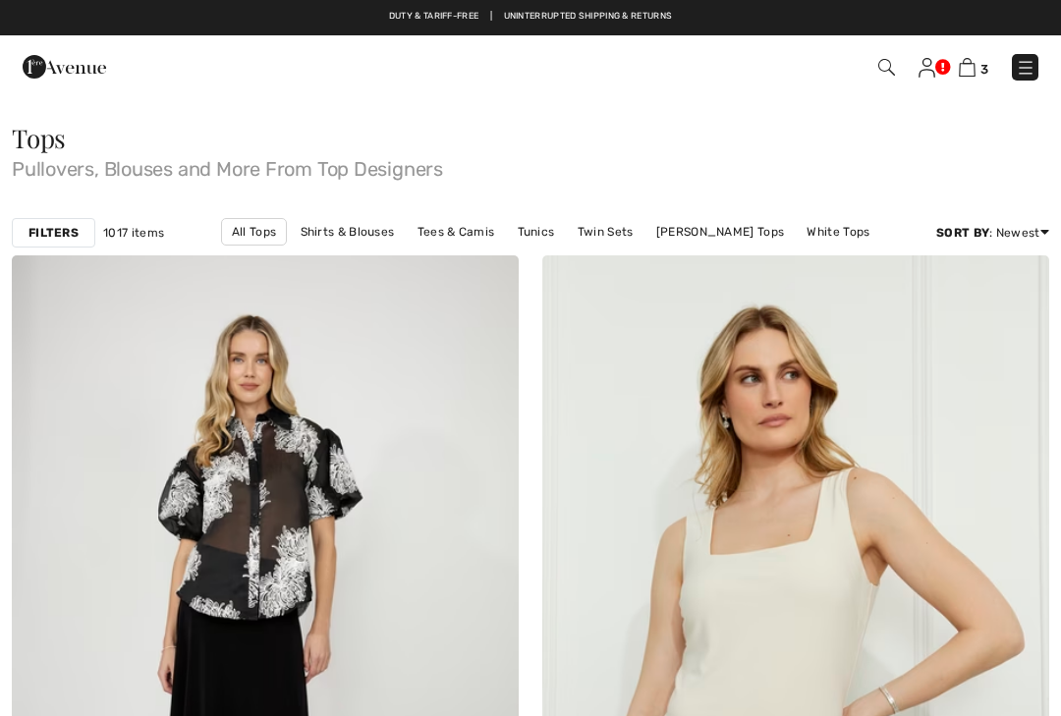
checkbox input "true"
click at [1034, 73] on img at bounding box center [1026, 68] width 20 height 20
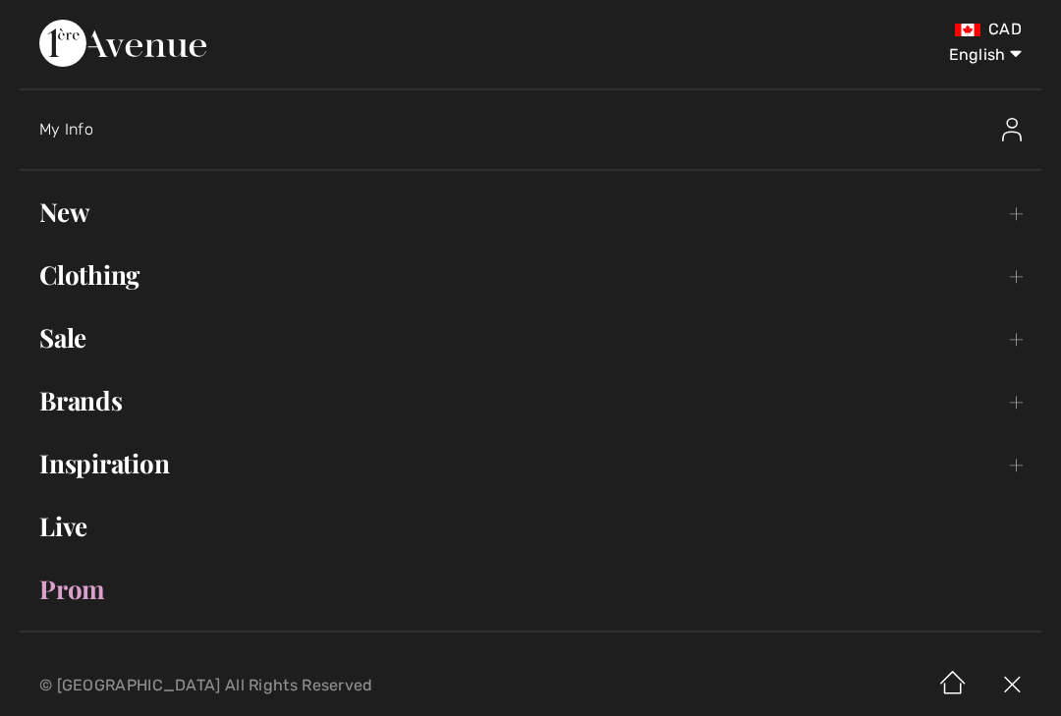
click at [124, 291] on link "Clothing Toggle submenu" at bounding box center [531, 275] width 1022 height 43
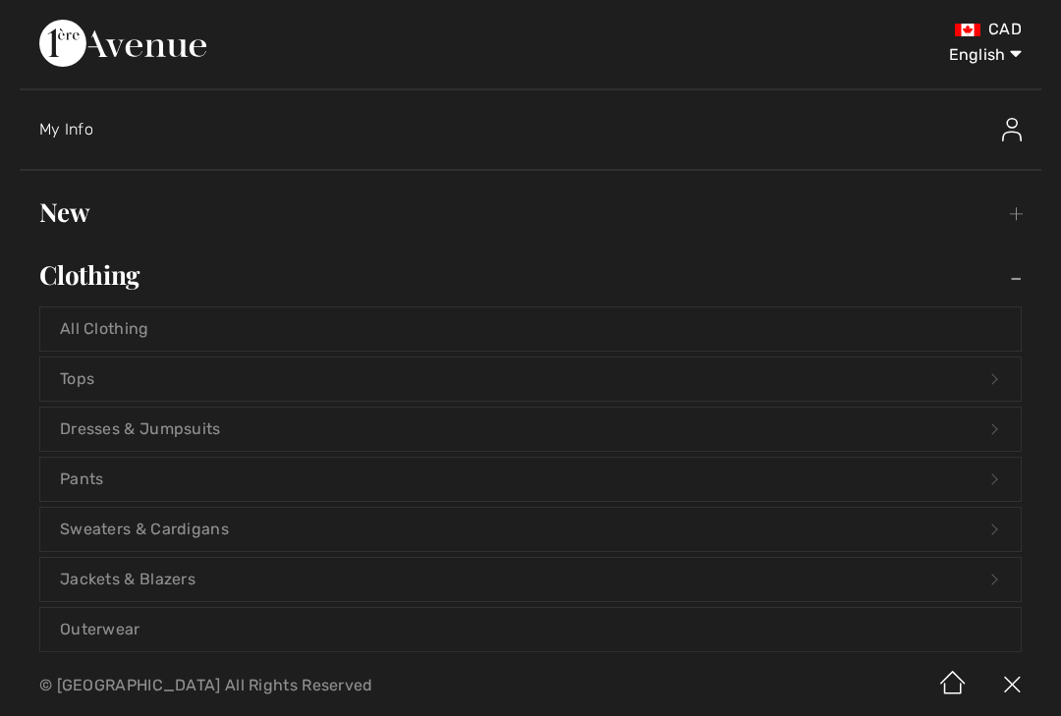
click at [125, 379] on link "Tops Open submenu" at bounding box center [530, 379] width 981 height 43
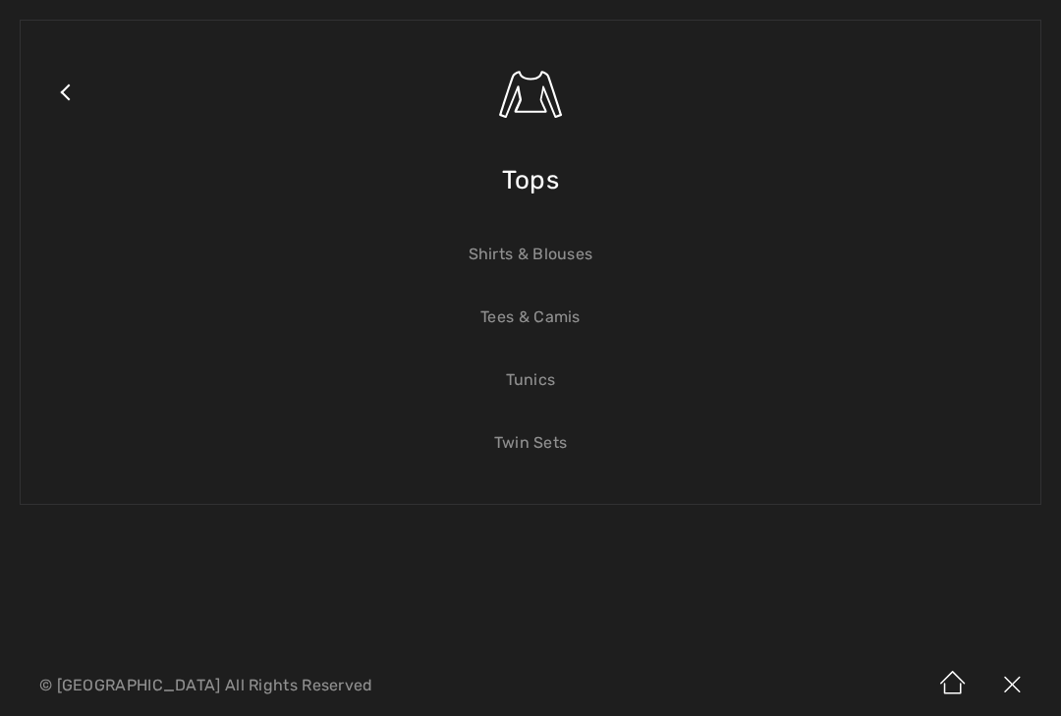
click at [189, 576] on div "Close submenu Tops Shirts & Blouses Tees & Camis Tunics Twin Sets" at bounding box center [530, 328] width 1061 height 656
click at [64, 82] on link "Close submenu" at bounding box center [64, 116] width 49 height 153
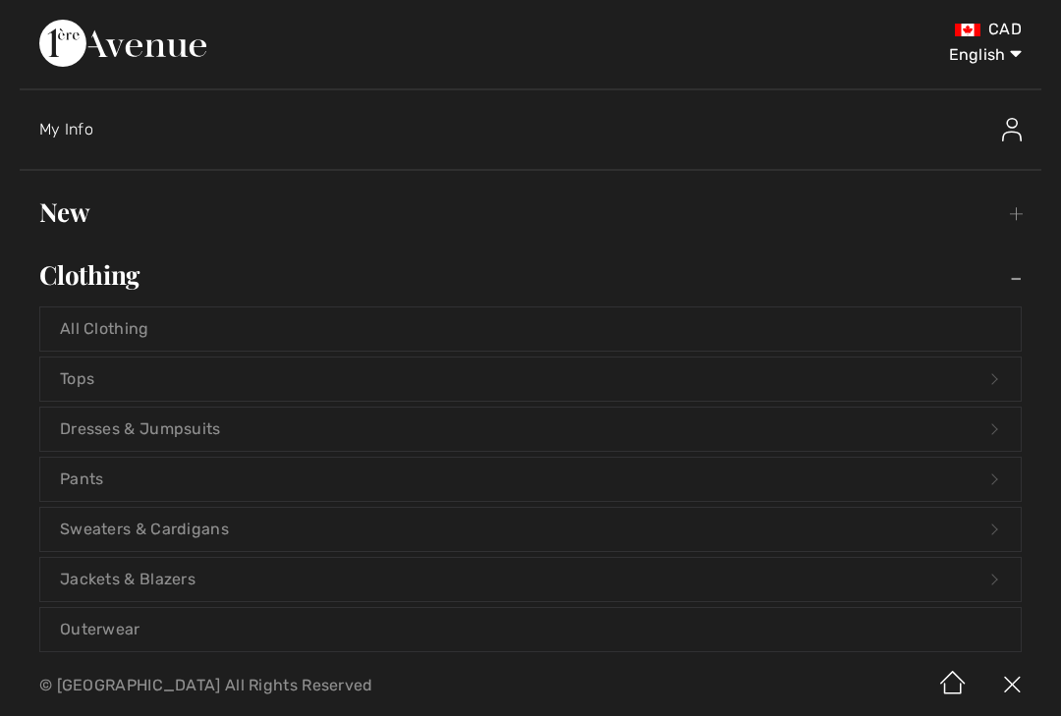
click at [167, 526] on link "Sweaters & Cardigans Open submenu" at bounding box center [530, 529] width 981 height 43
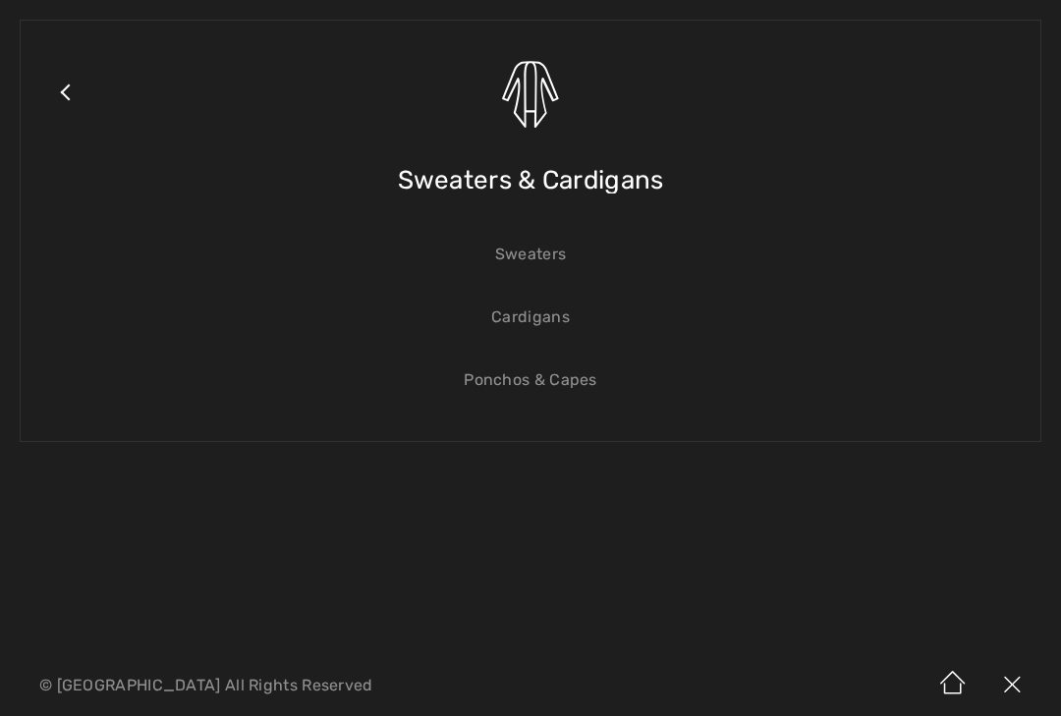
click at [558, 180] on span "Sweaters & Cardigans" at bounding box center [531, 180] width 266 height 70
click at [656, 193] on span "Sweaters & Cardigans" at bounding box center [531, 180] width 266 height 70
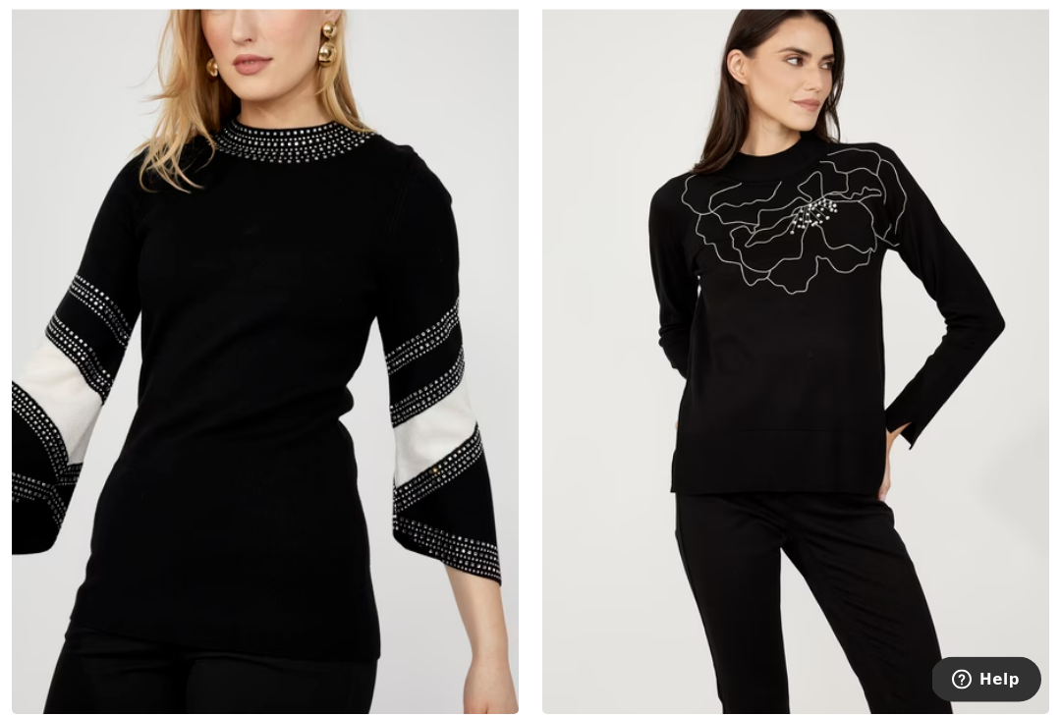
scroll to position [296, 0]
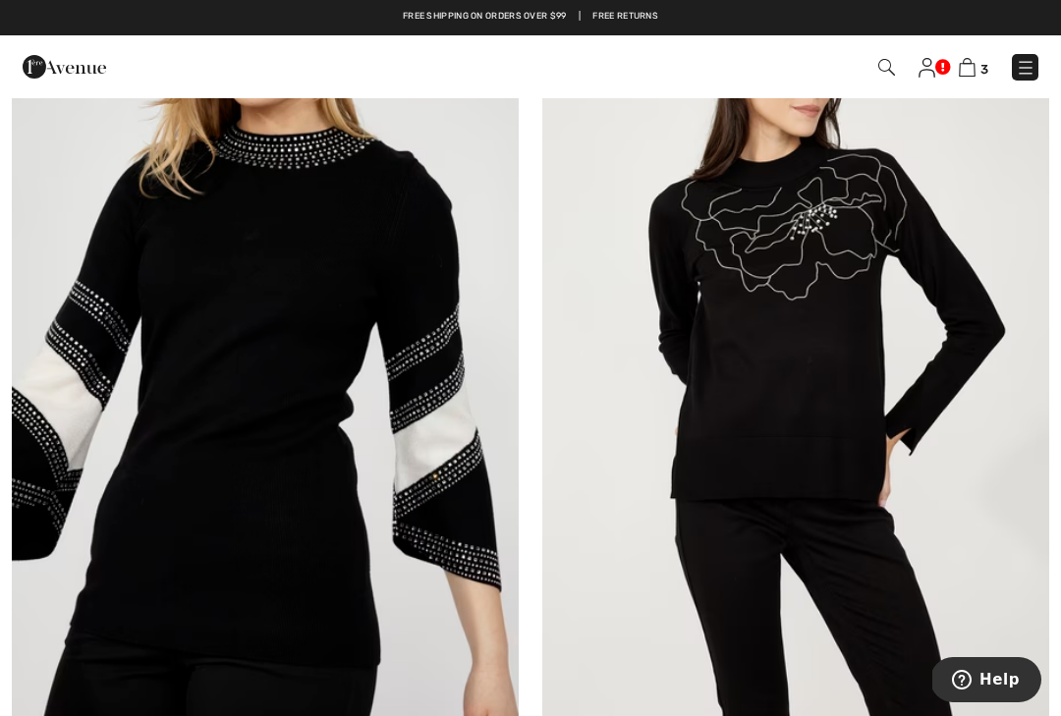
click at [290, 312] on img at bounding box center [265, 340] width 507 height 761
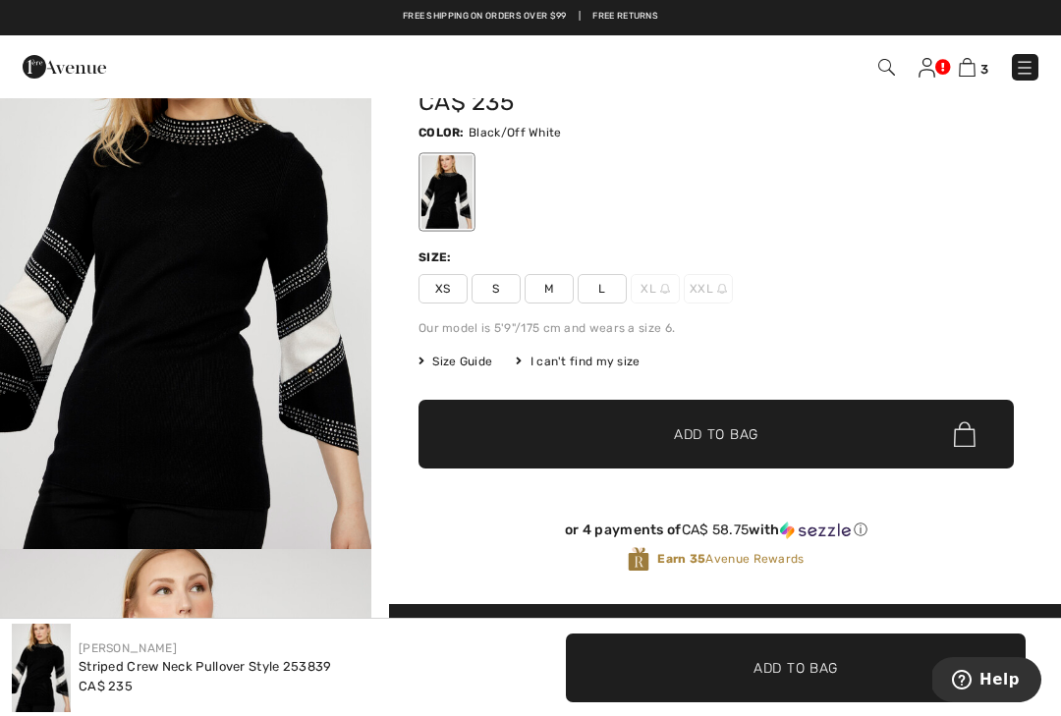
scroll to position [103, 0]
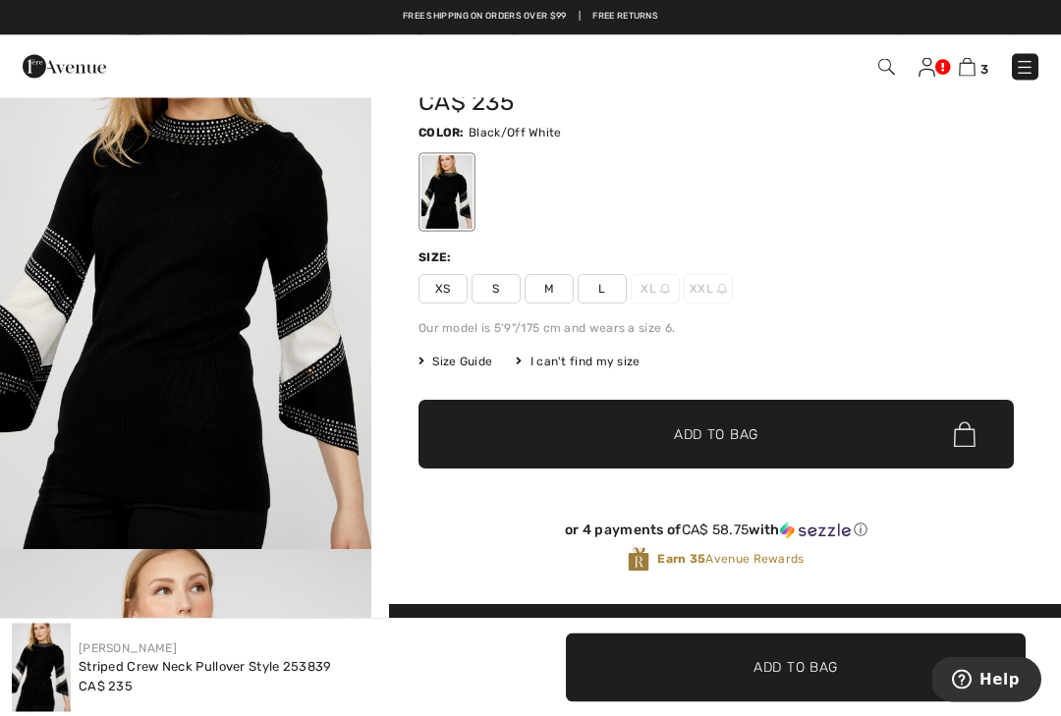
click at [478, 355] on span "Size Guide" at bounding box center [456, 363] width 74 height 18
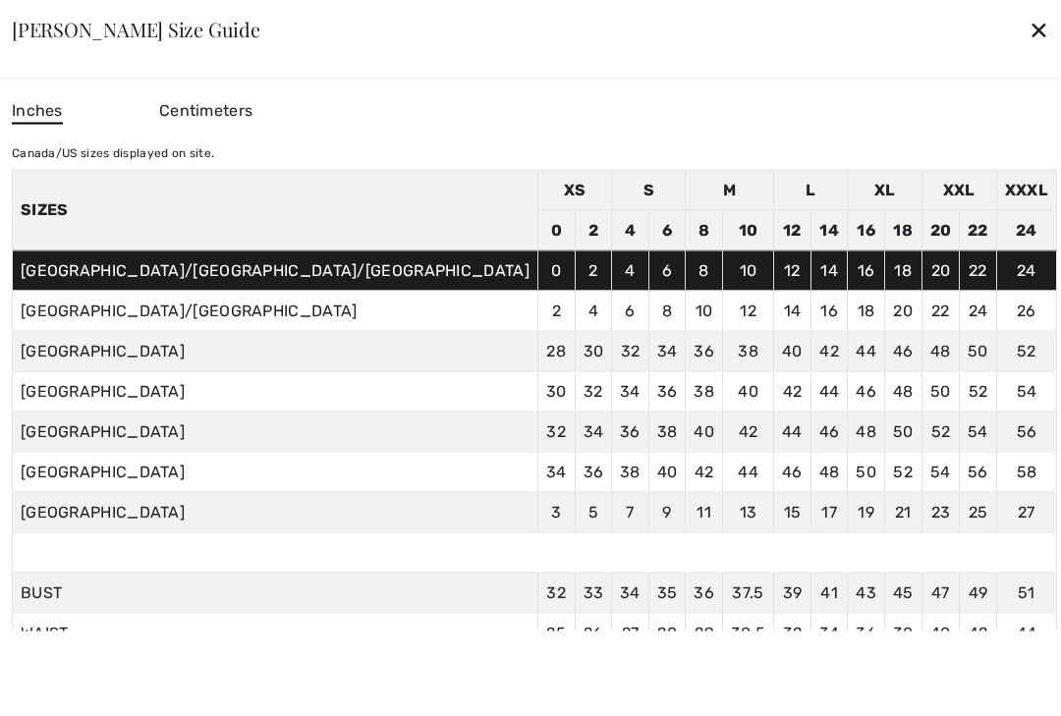
click at [1029, 25] on div "✕" at bounding box center [1039, 29] width 21 height 41
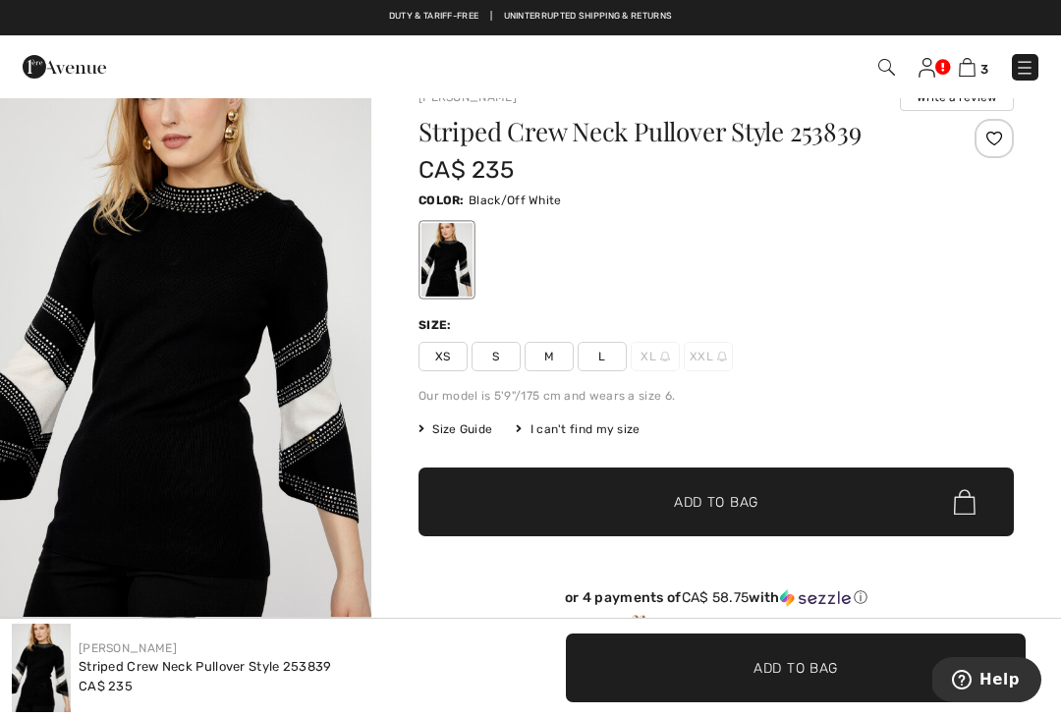
scroll to position [0, 0]
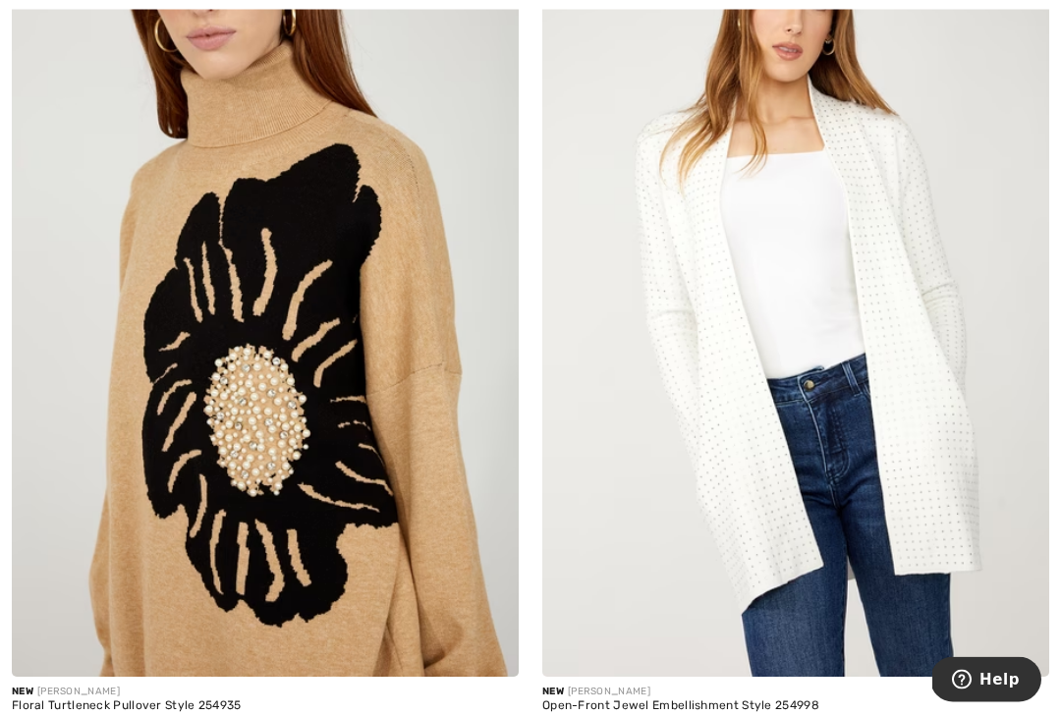
scroll to position [1180, 0]
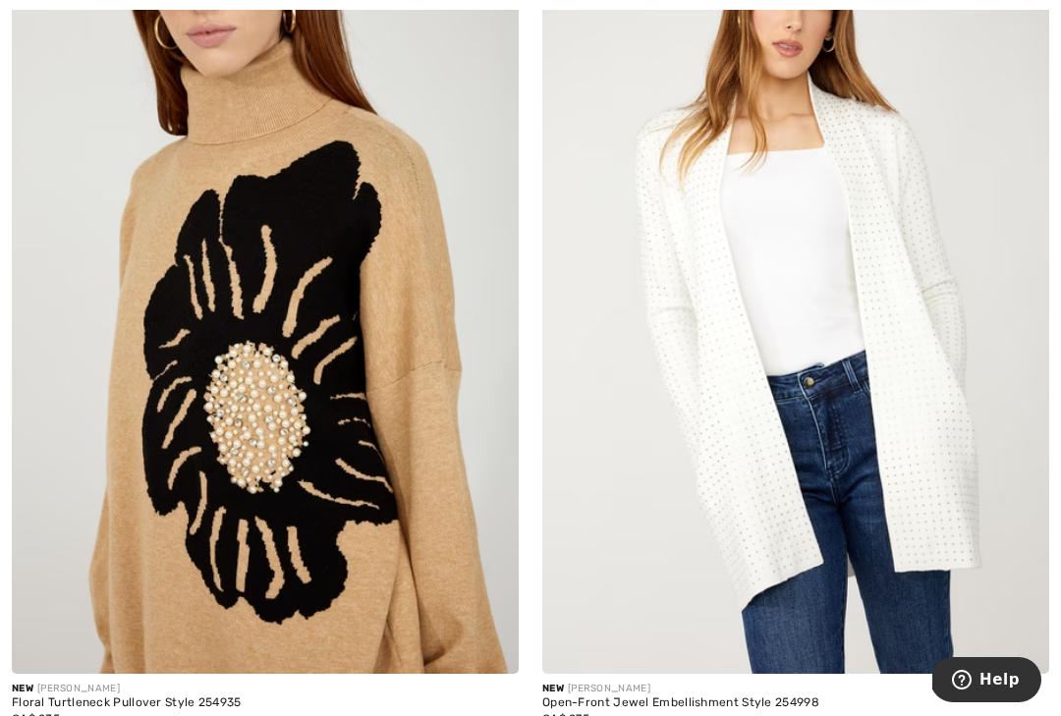
click at [406, 170] on img at bounding box center [265, 294] width 507 height 761
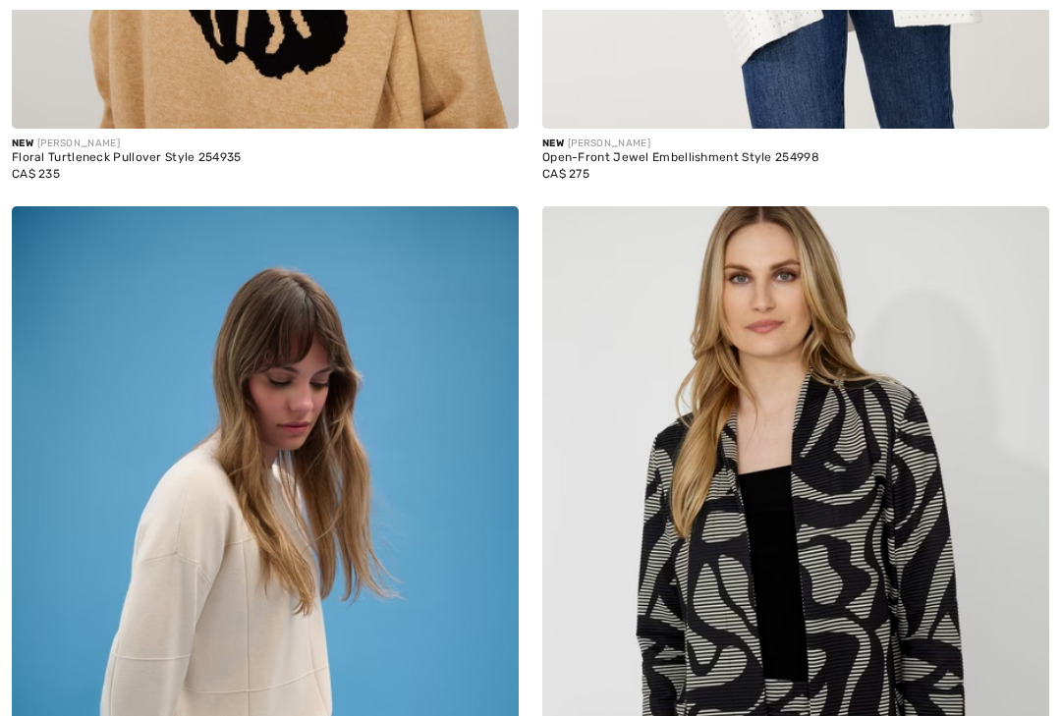
checkbox input "true"
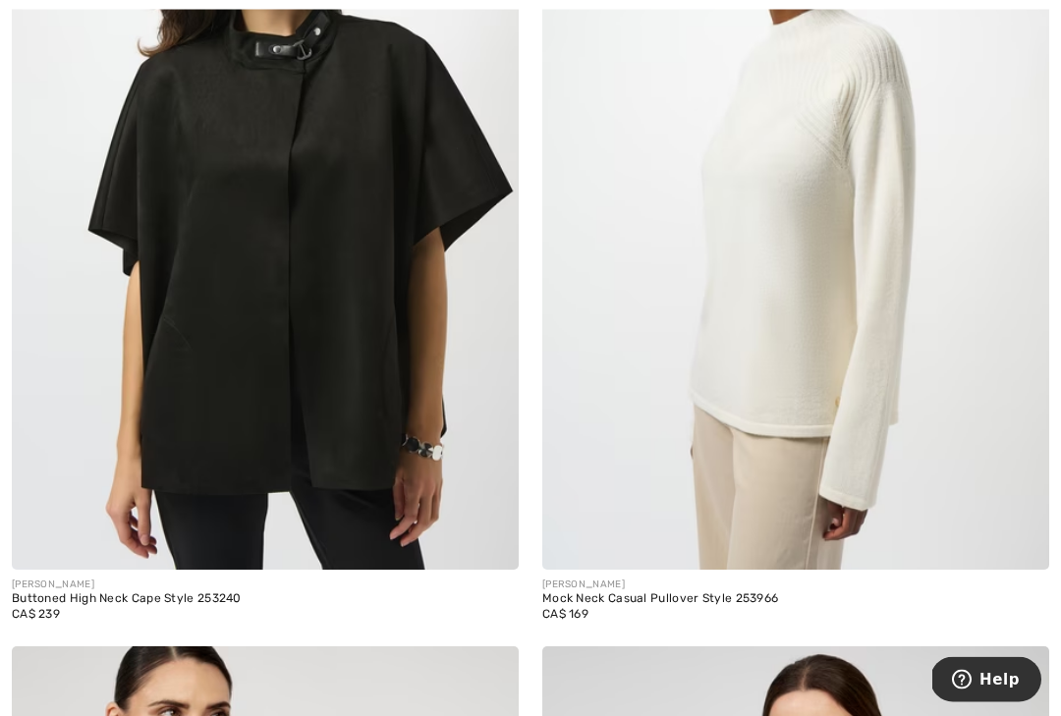
scroll to position [12776, 0]
click at [871, 279] on img at bounding box center [795, 189] width 507 height 761
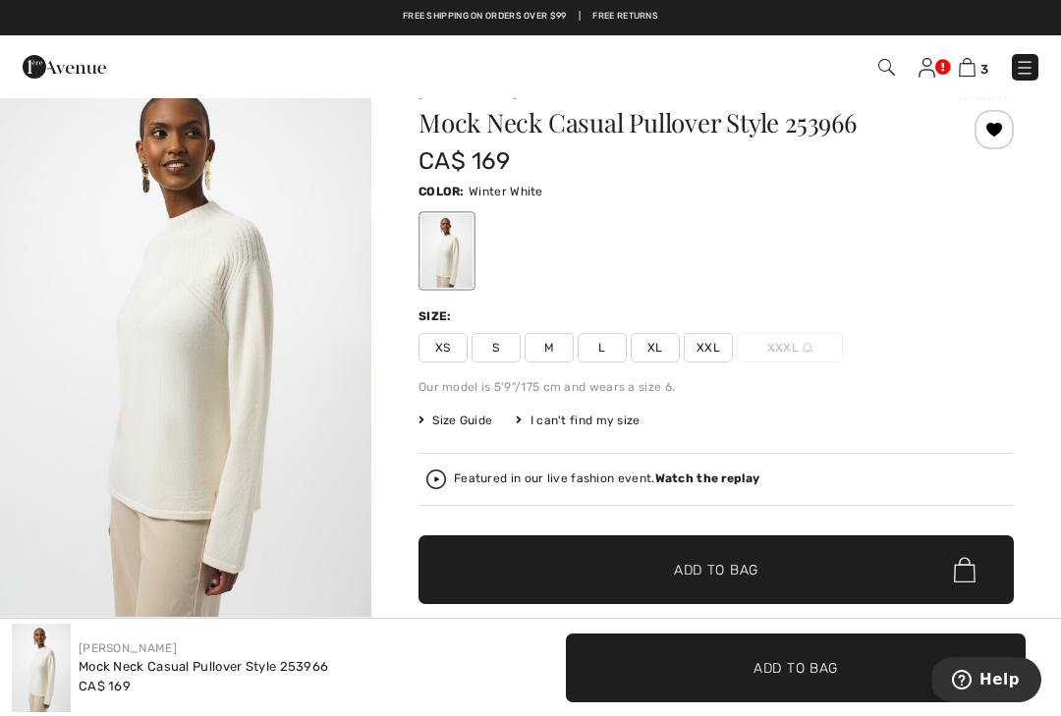
scroll to position [34, 0]
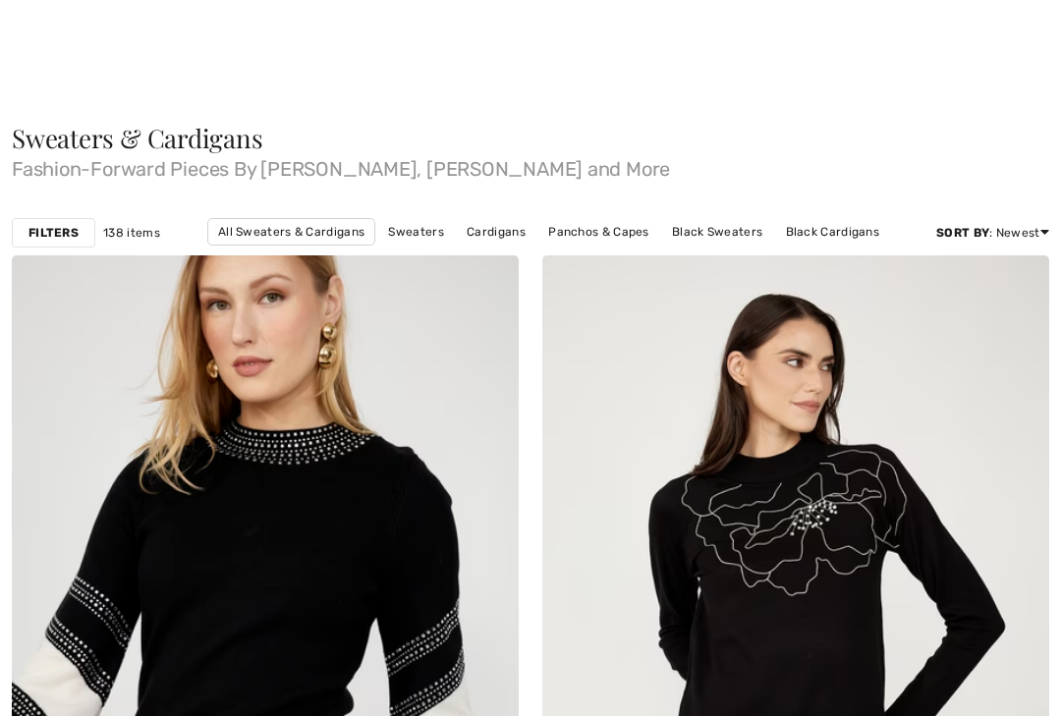
scroll to position [12811, 0]
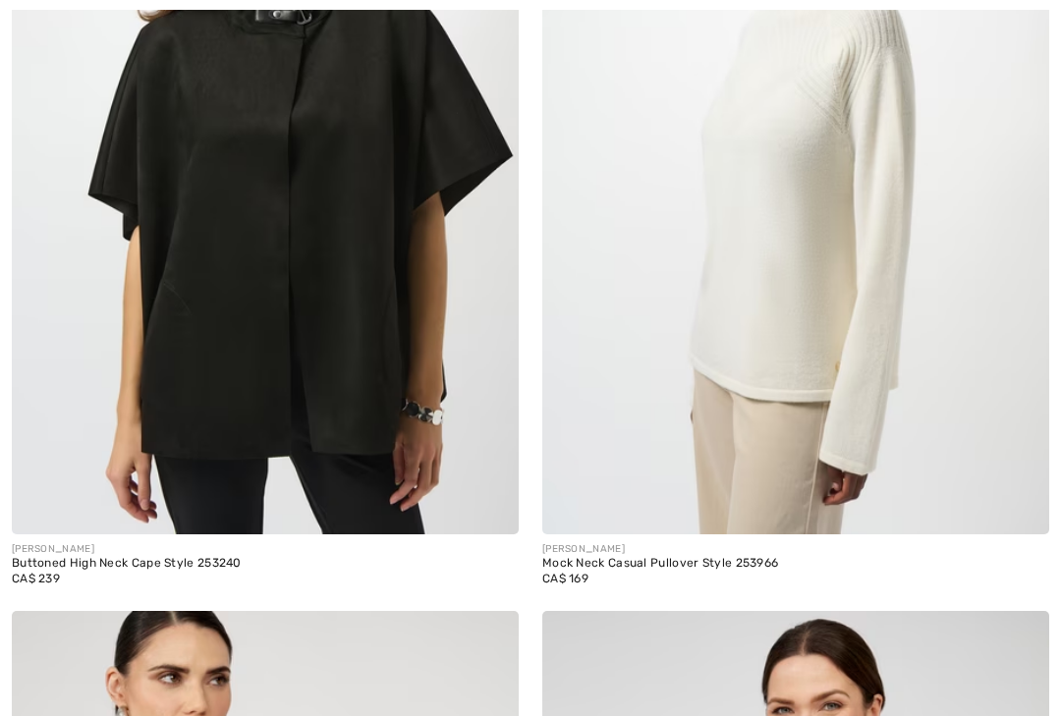
checkbox input "true"
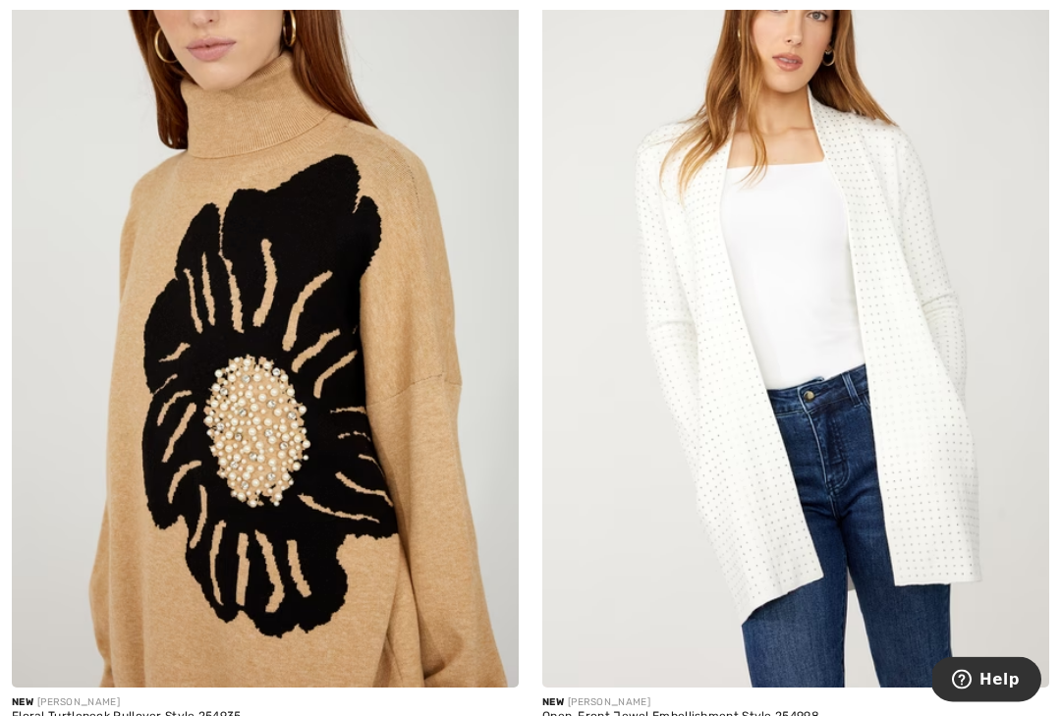
scroll to position [1182, 0]
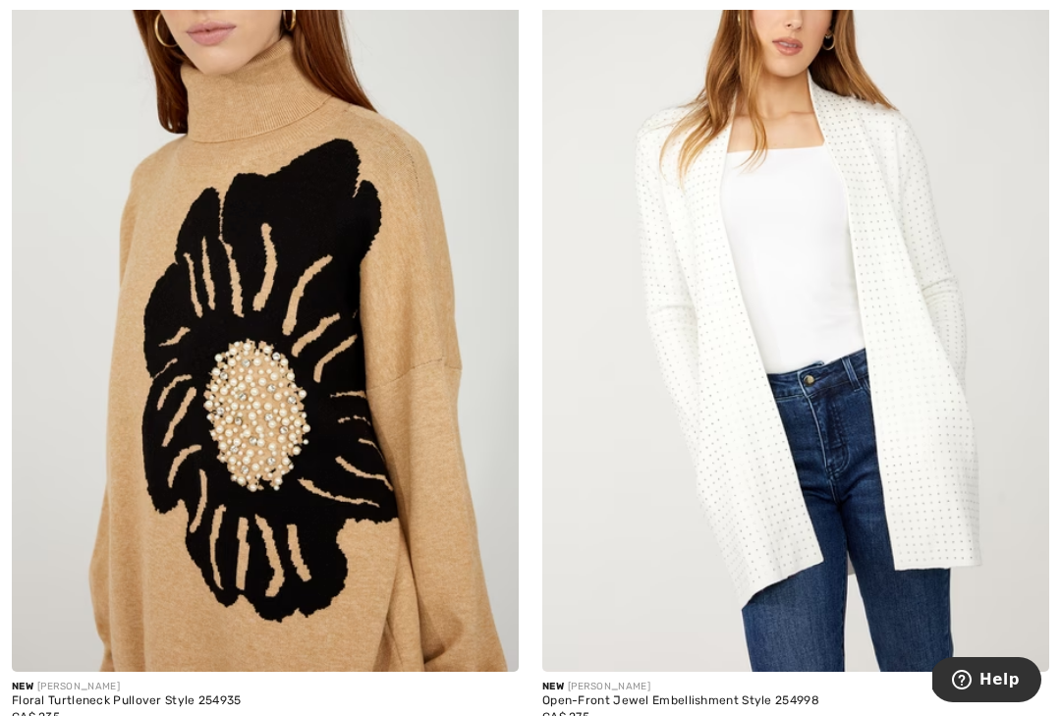
click at [319, 280] on img at bounding box center [265, 292] width 507 height 761
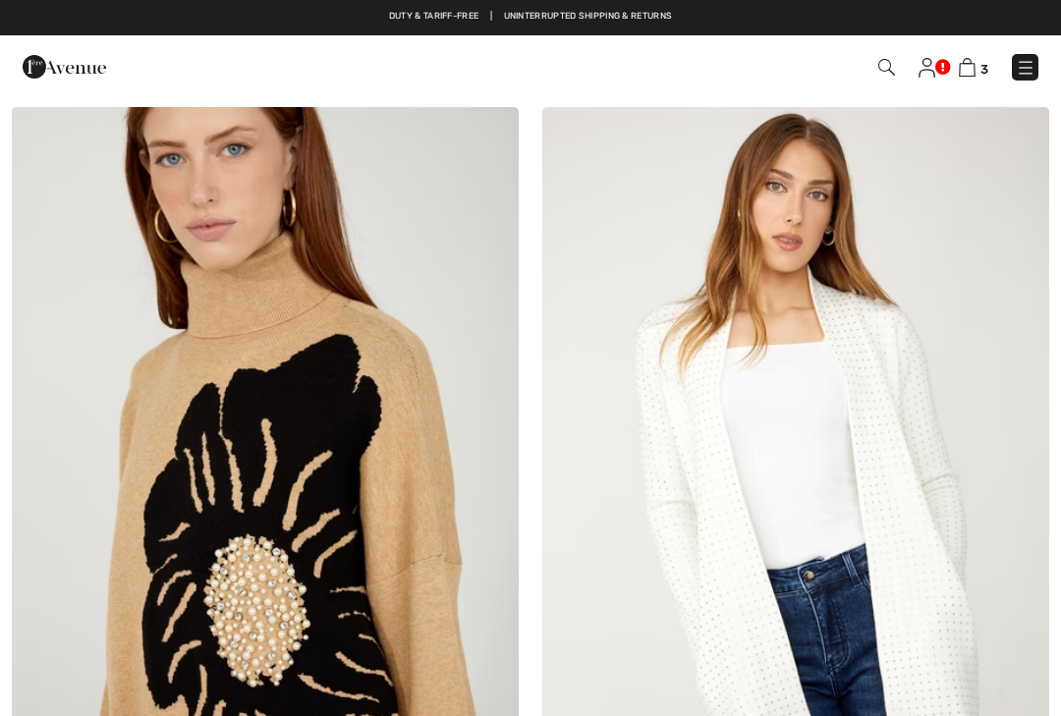
checkbox input "true"
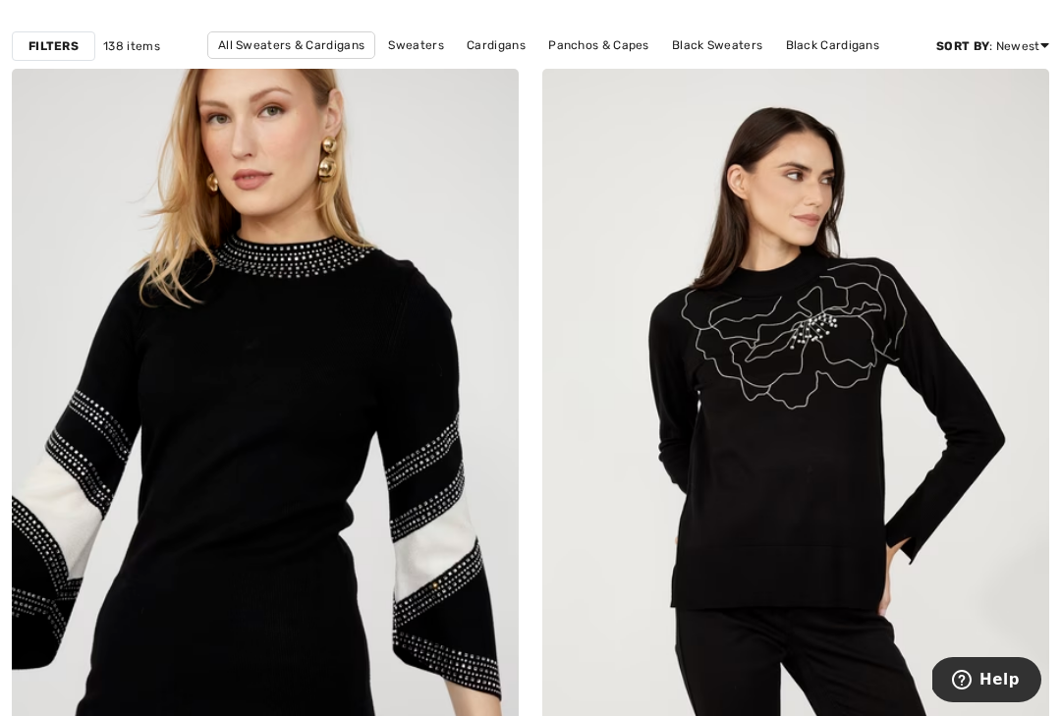
scroll to position [190, 0]
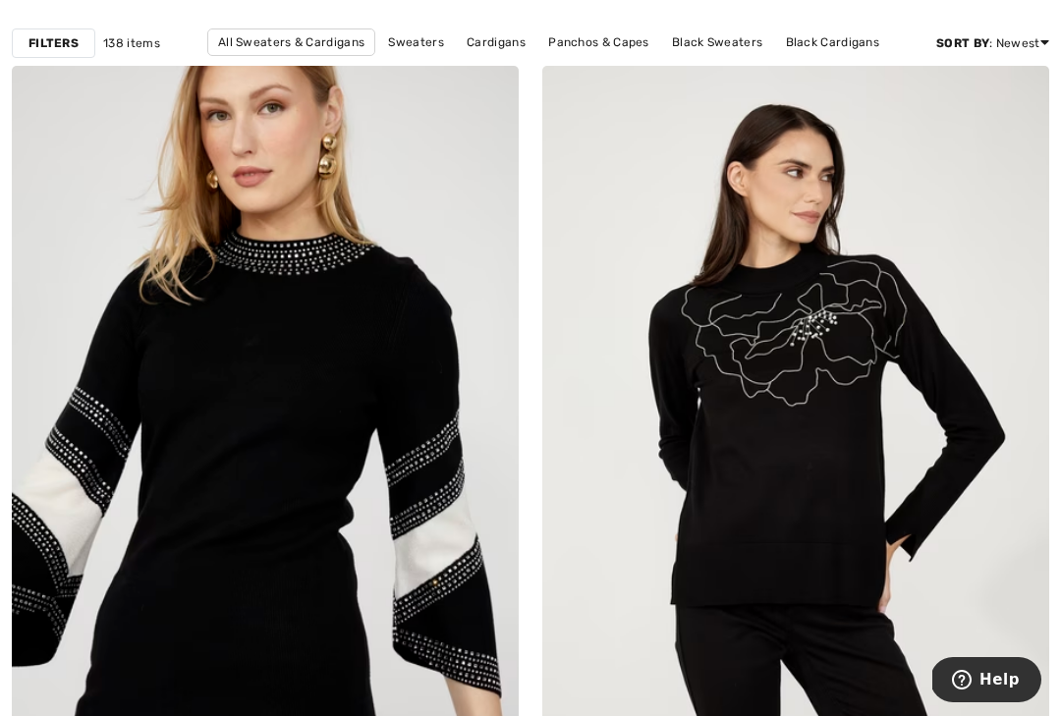
click at [337, 310] on img at bounding box center [265, 446] width 507 height 761
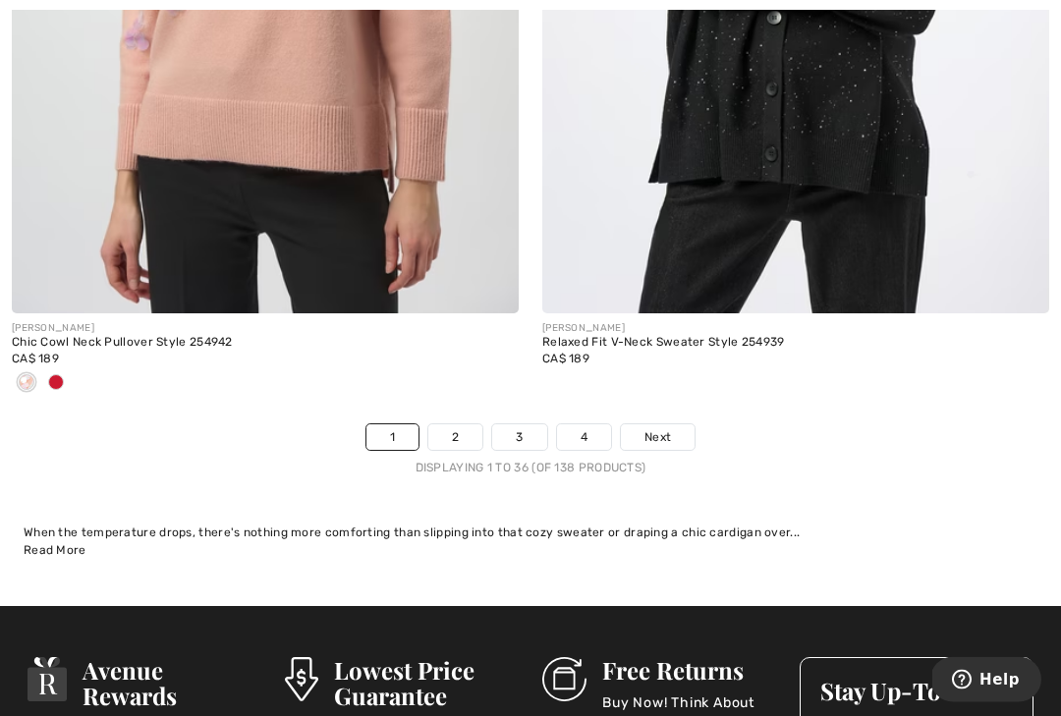
scroll to position [15579, 0]
click at [460, 434] on link "2" at bounding box center [455, 438] width 54 height 26
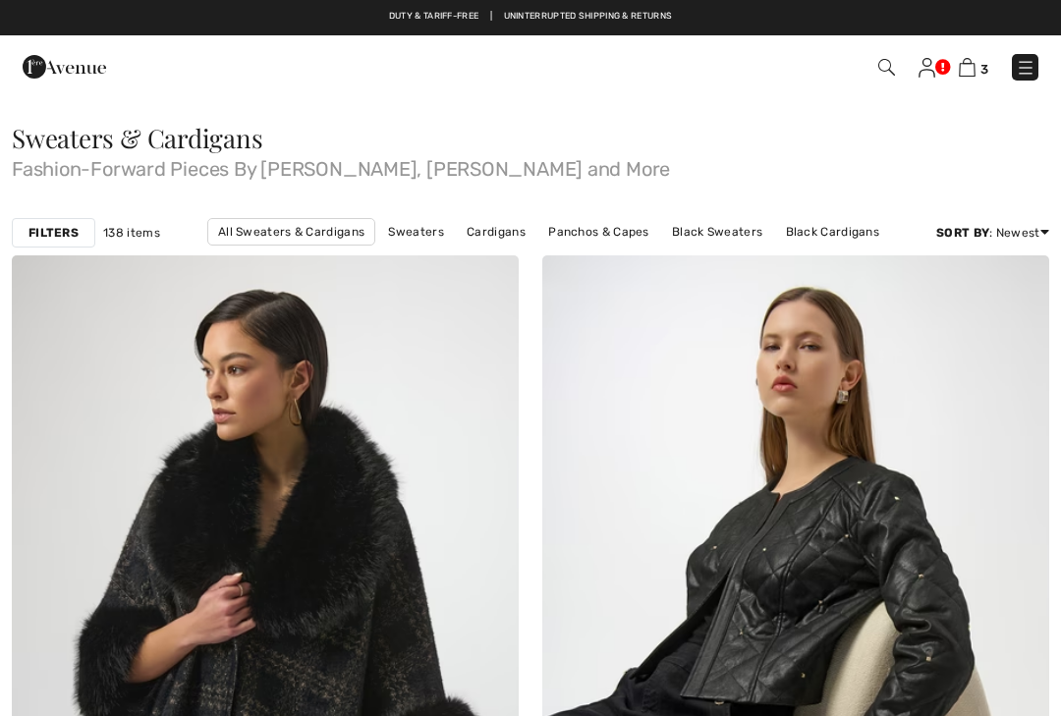
checkbox input "true"
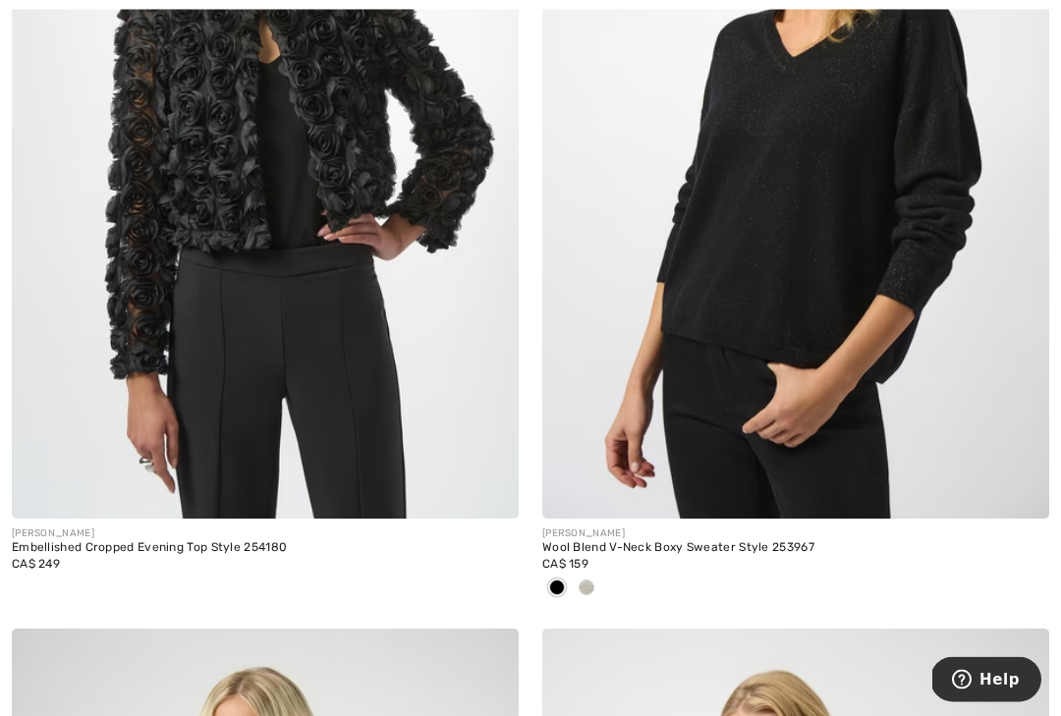
scroll to position [1368, 0]
click at [944, 209] on img at bounding box center [795, 138] width 507 height 761
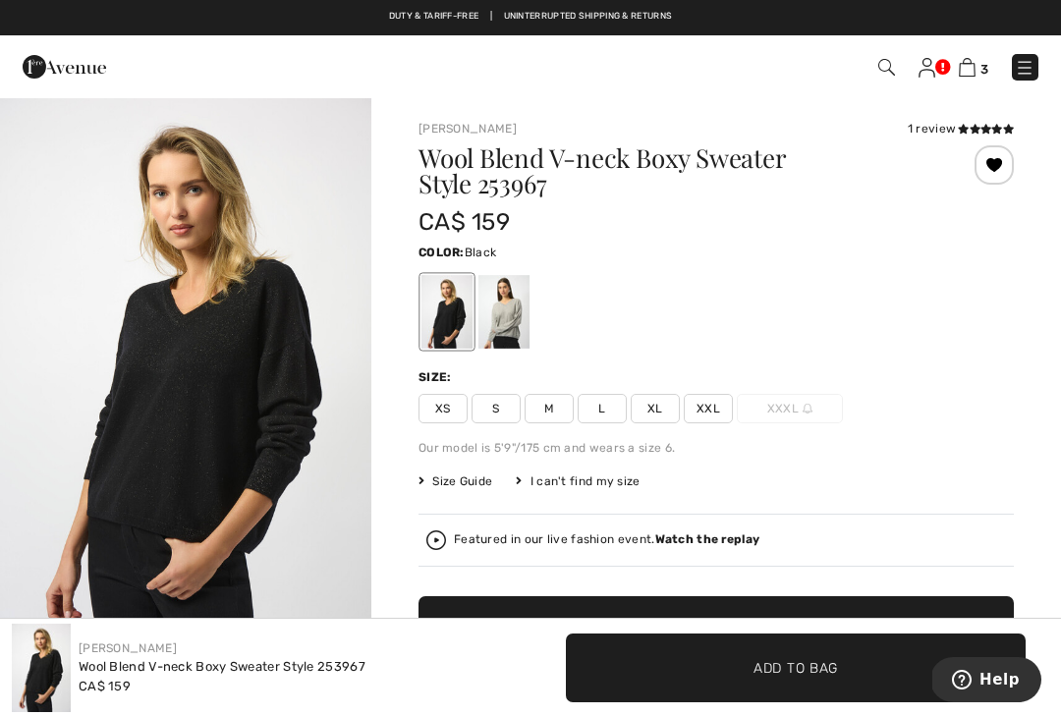
checkbox input "true"
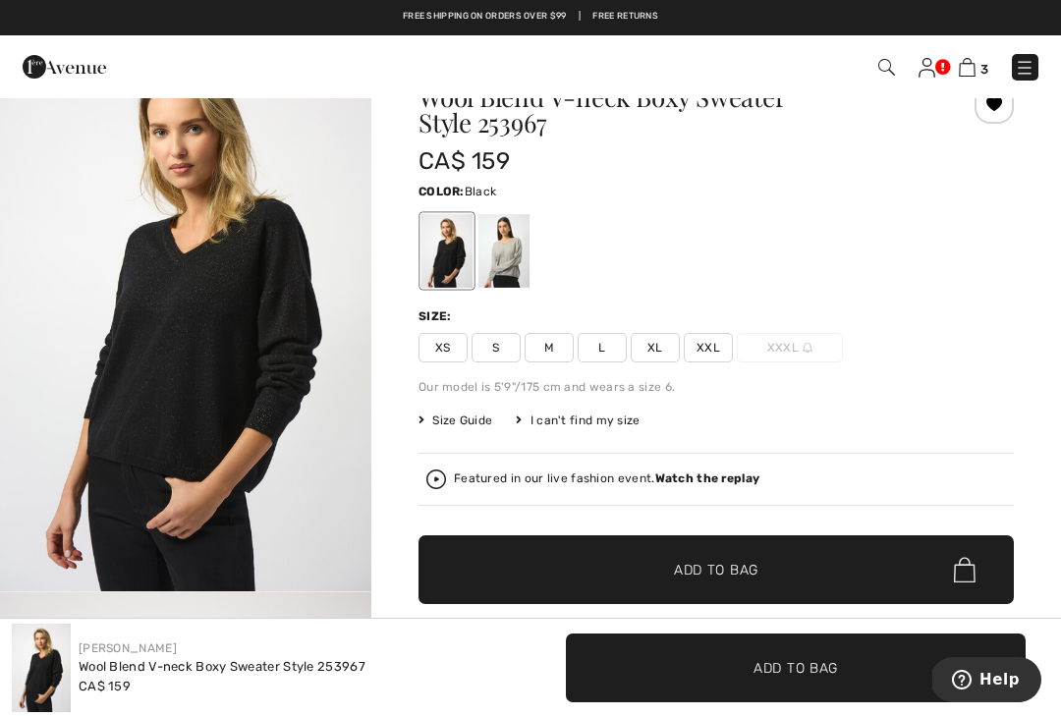
scroll to position [58, 0]
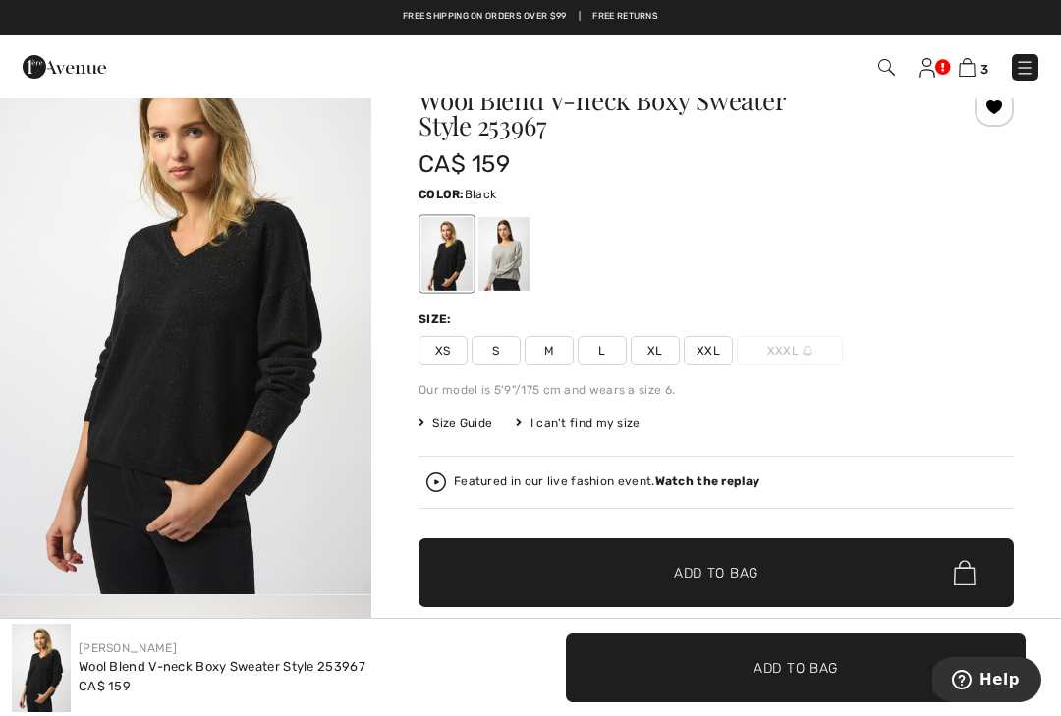
click at [518, 246] on div at bounding box center [504, 254] width 51 height 74
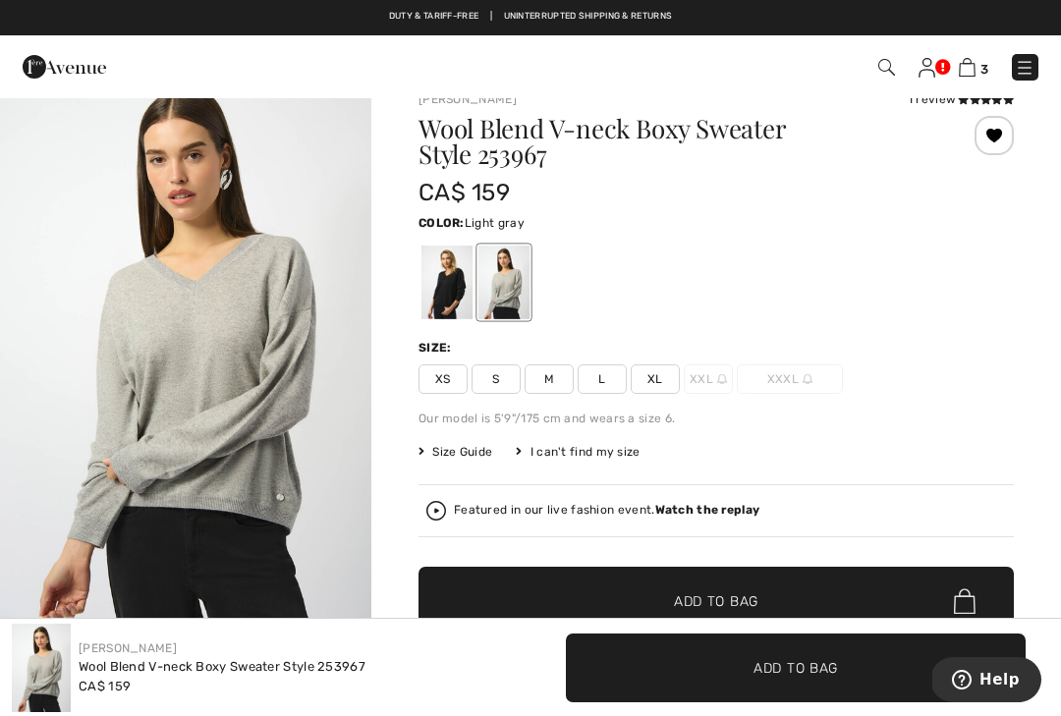
scroll to position [0, 0]
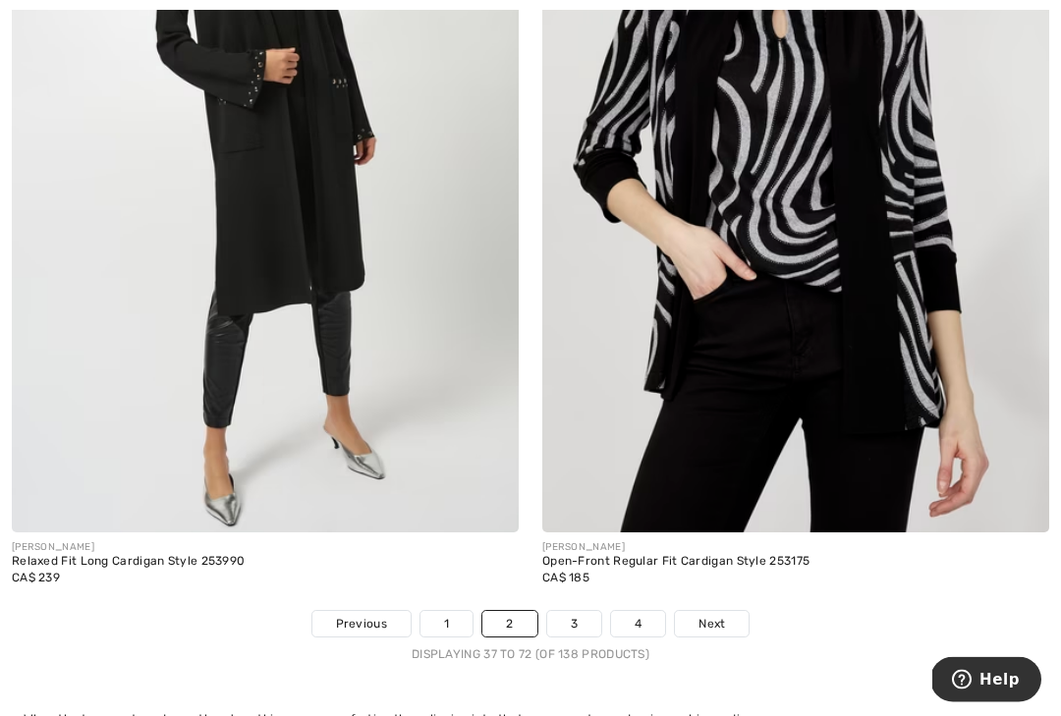
scroll to position [15459, 0]
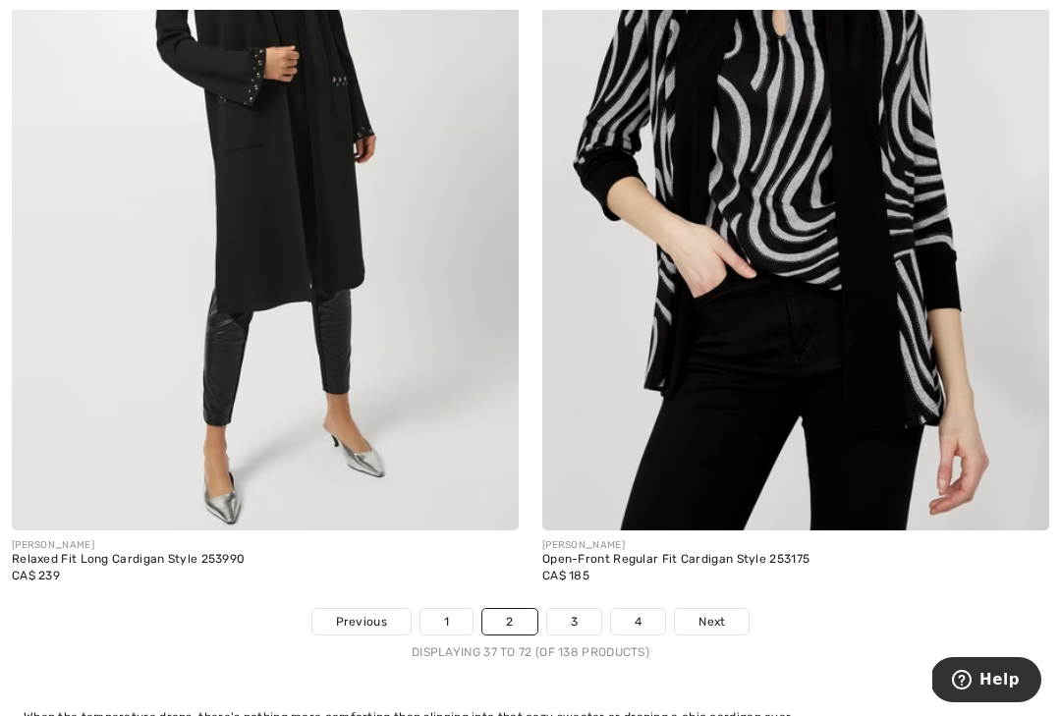
click at [596, 609] on link "3" at bounding box center [574, 622] width 54 height 26
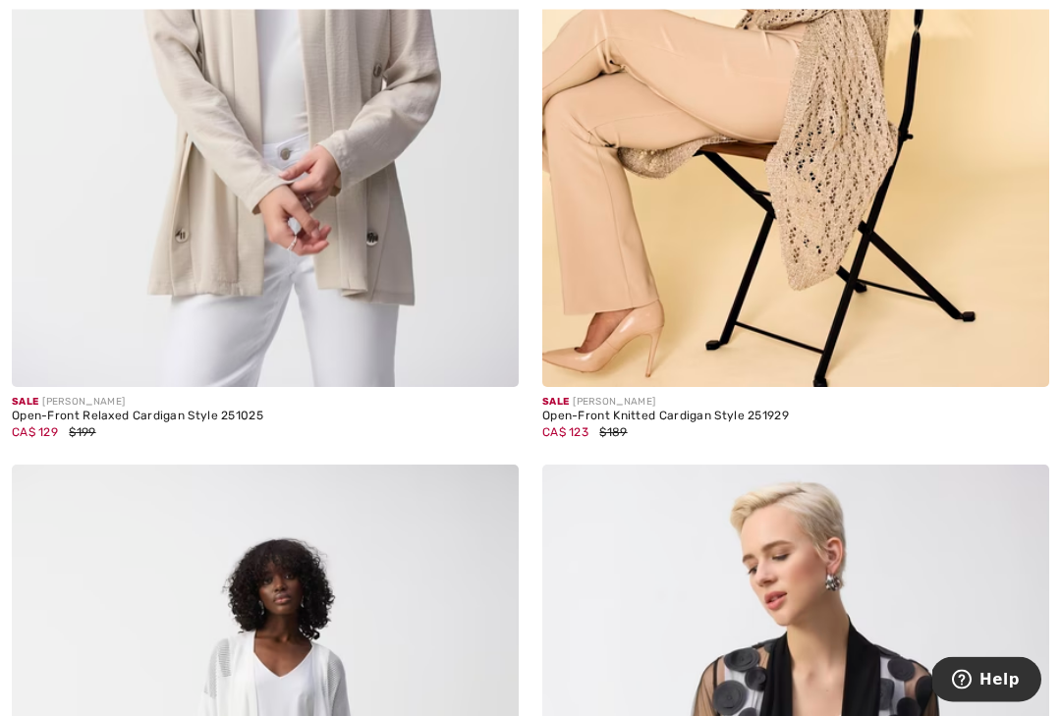
scroll to position [13798, 0]
